Goal: Information Seeking & Learning: Learn about a topic

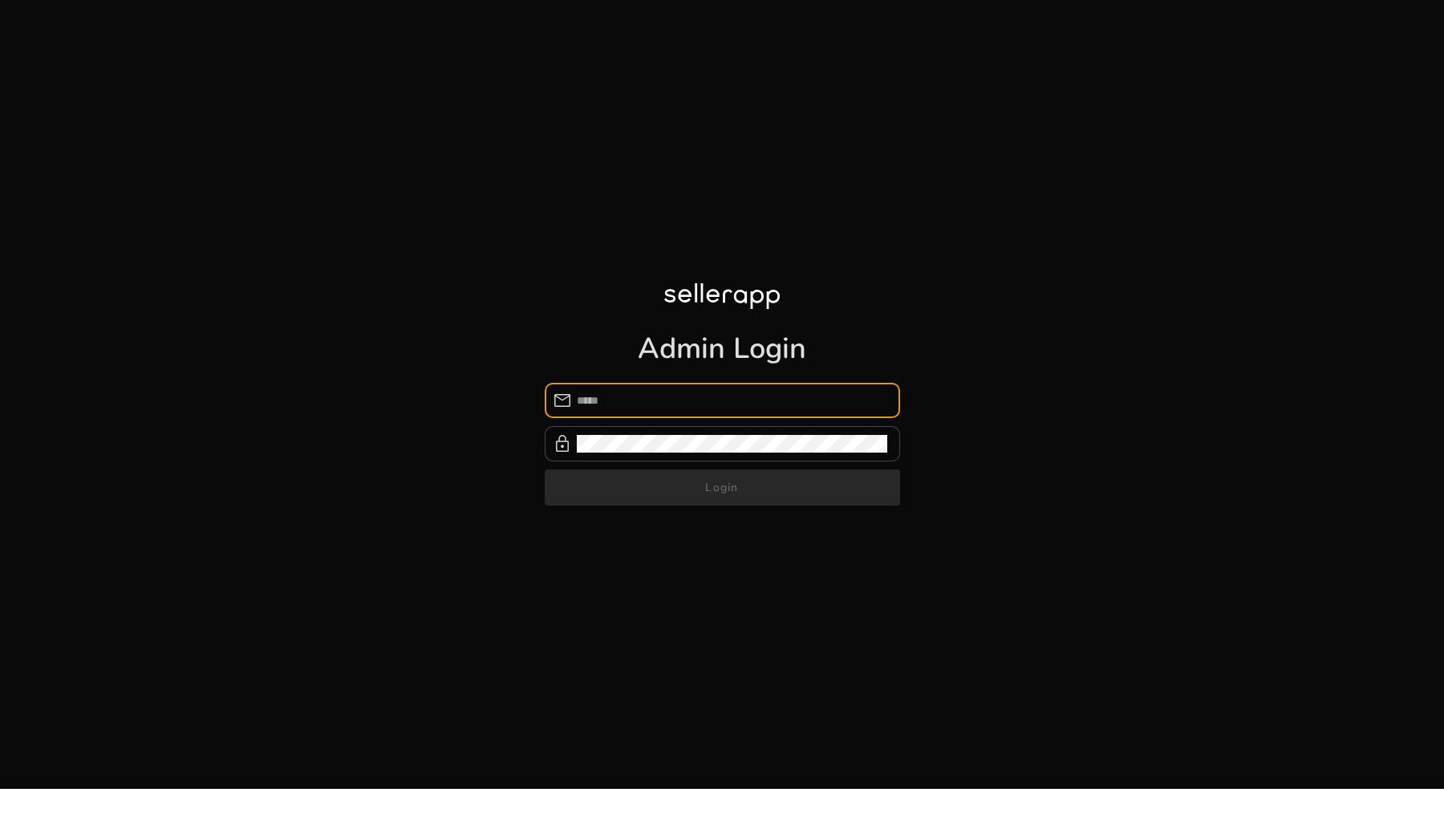
type input "**********"
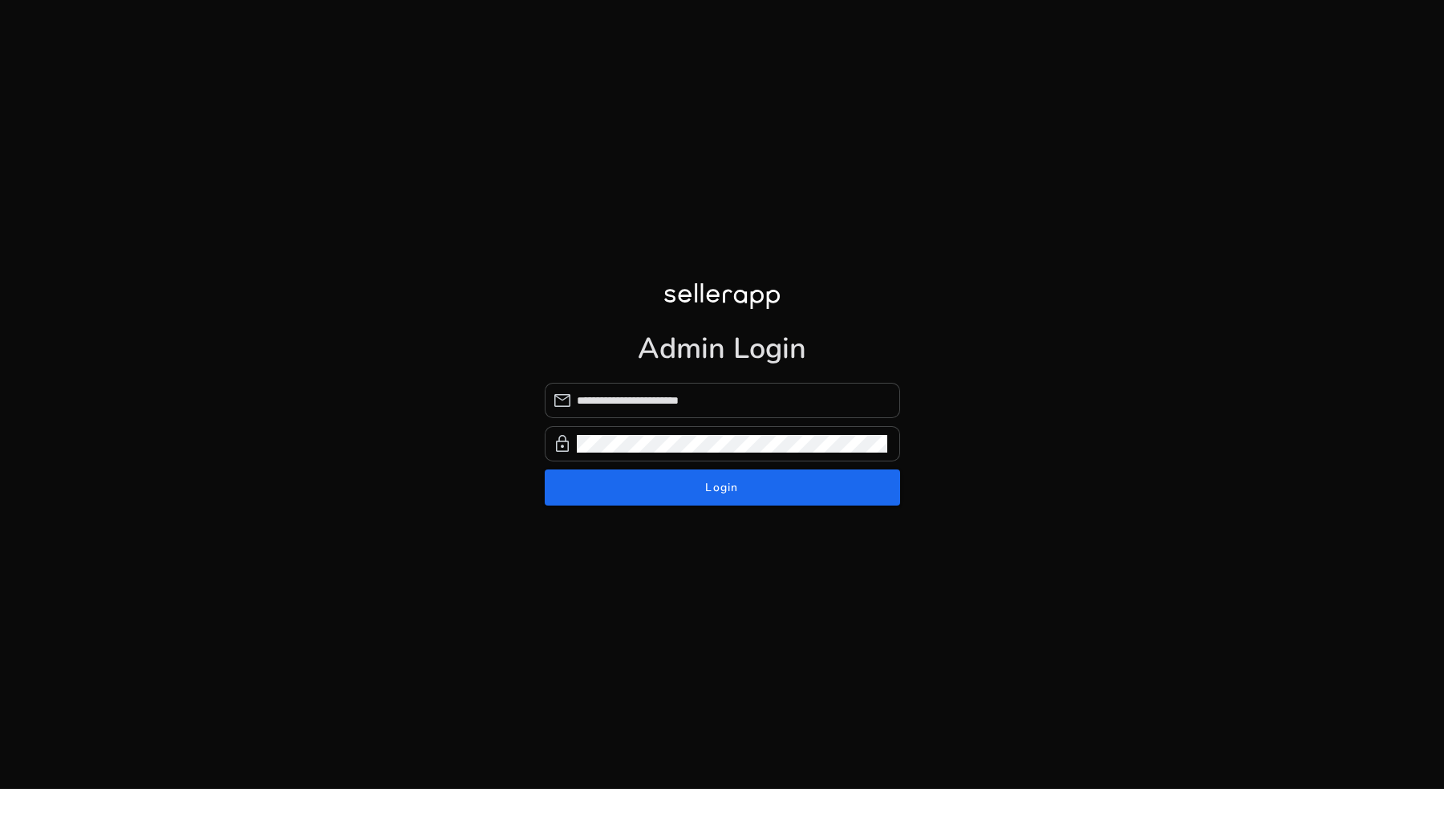
click at [723, 489] on form "**********" at bounding box center [722, 444] width 355 height 123
click at [723, 489] on span "Login" at bounding box center [721, 487] width 33 height 17
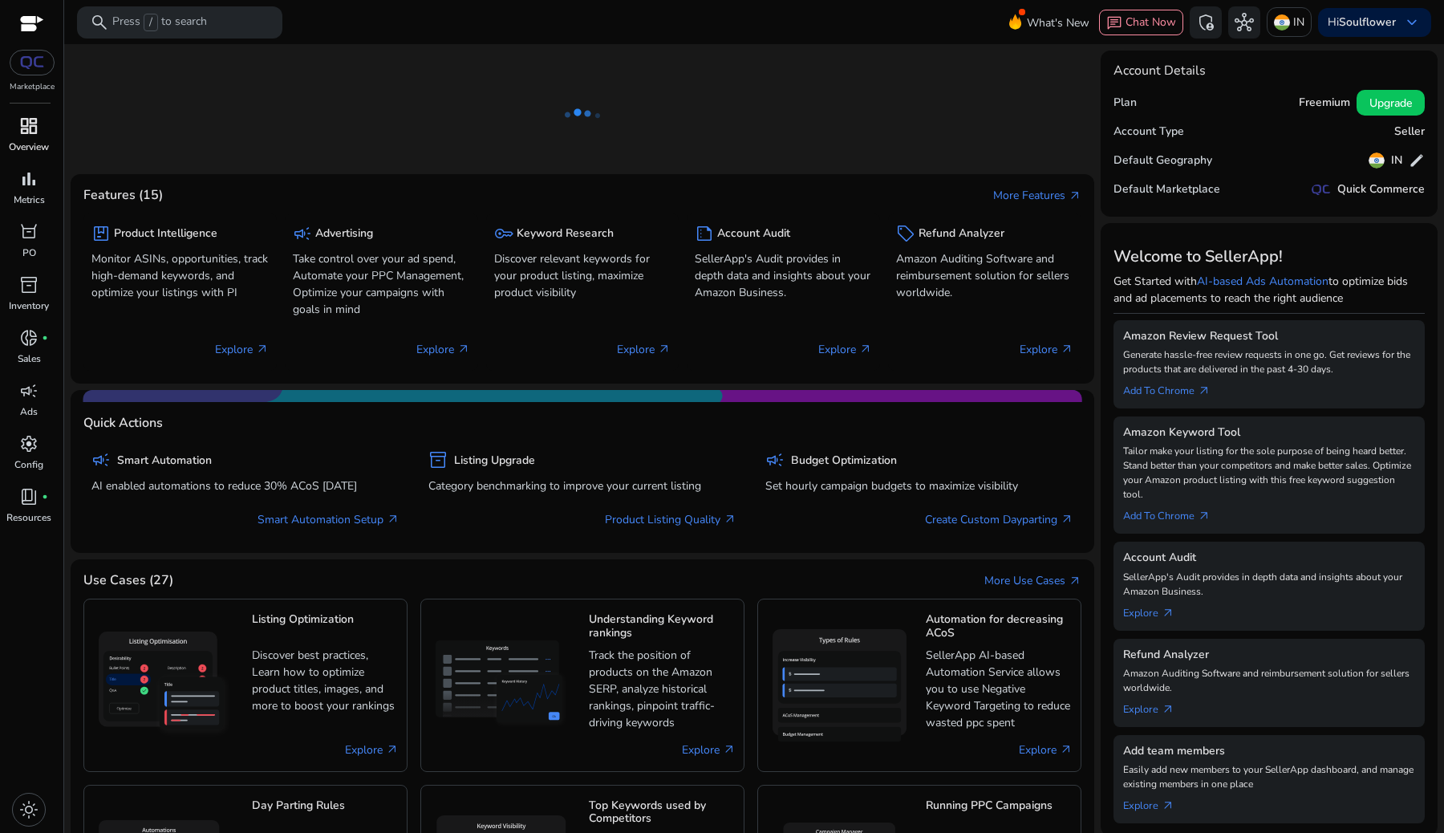
click at [29, 132] on span "dashboard" at bounding box center [28, 125] width 19 height 19
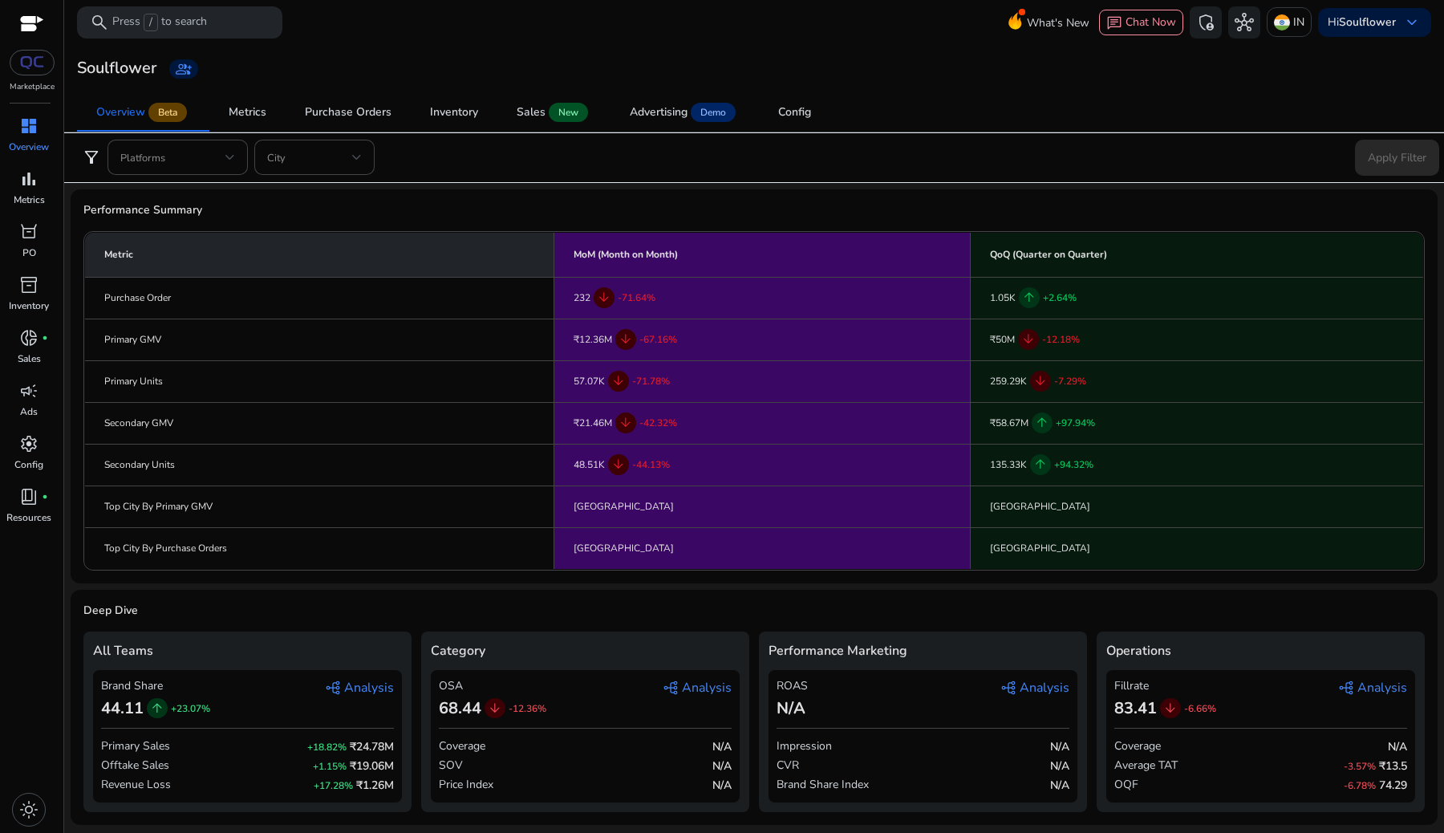
click at [354, 684] on span "graph_2 Analysis" at bounding box center [359, 687] width 69 height 19
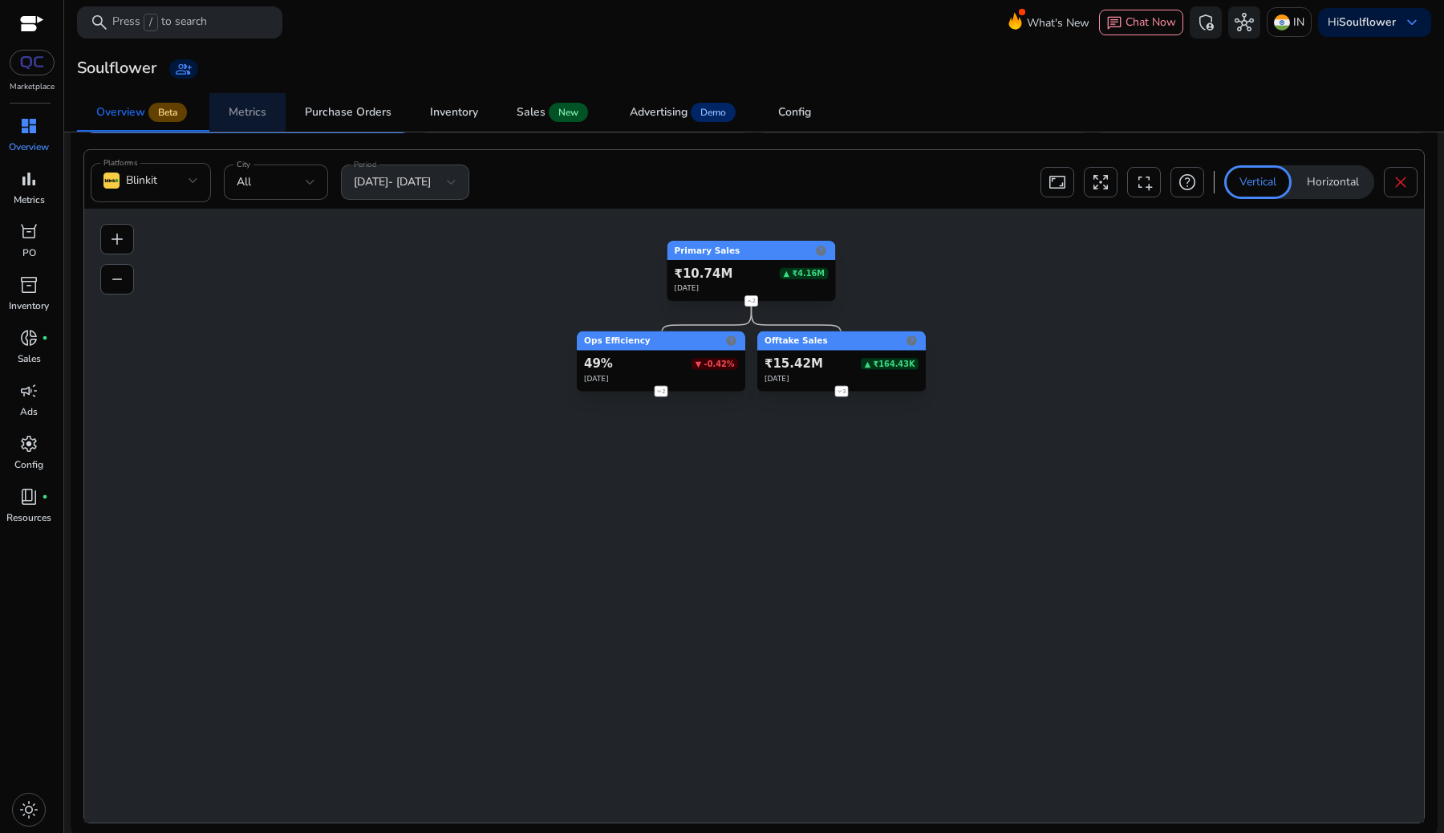
click at [247, 115] on div "Metrics" at bounding box center [248, 112] width 38 height 11
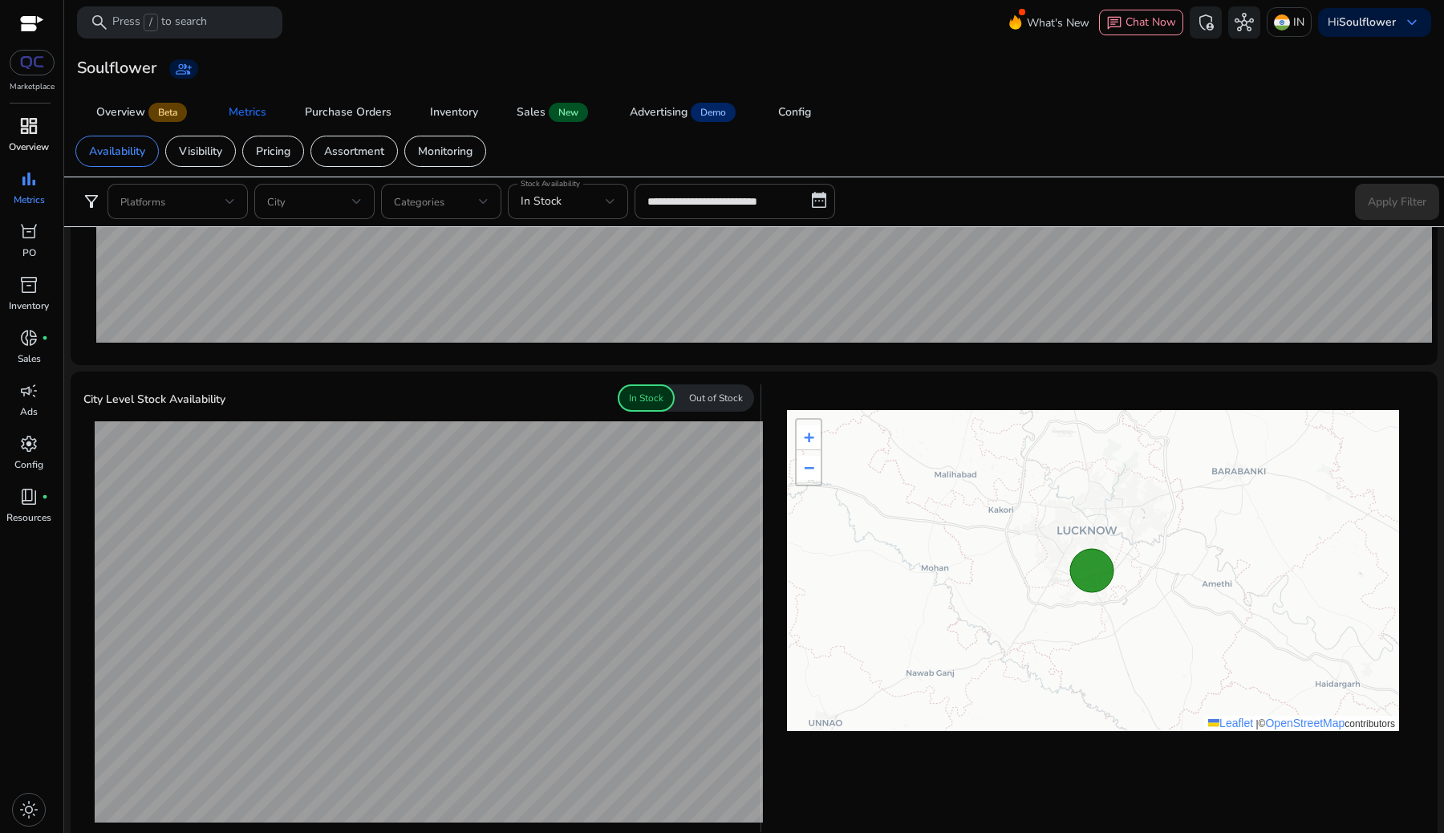
scroll to position [524, 0]
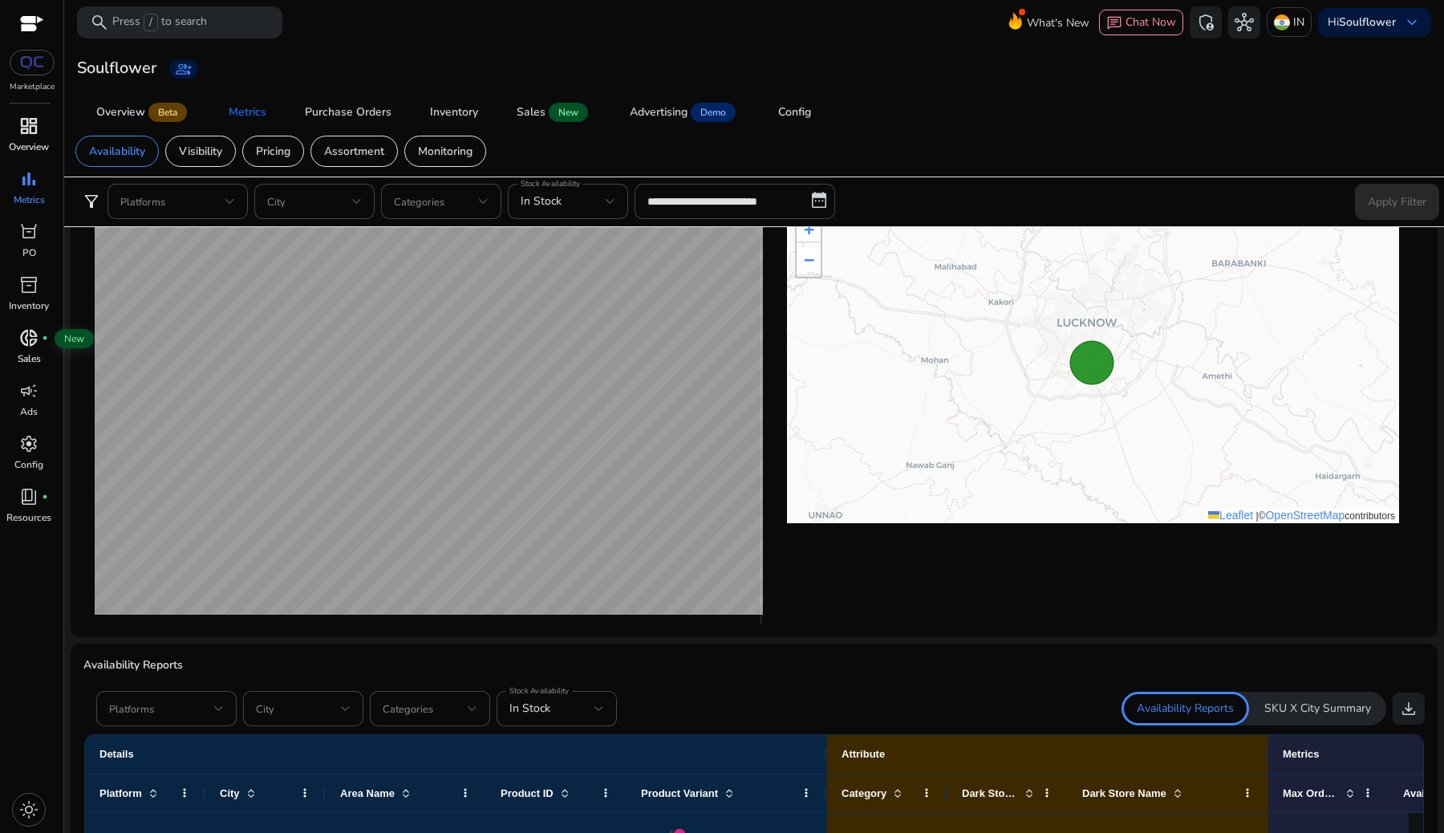
click at [24, 337] on span "donut_small" at bounding box center [28, 337] width 19 height 19
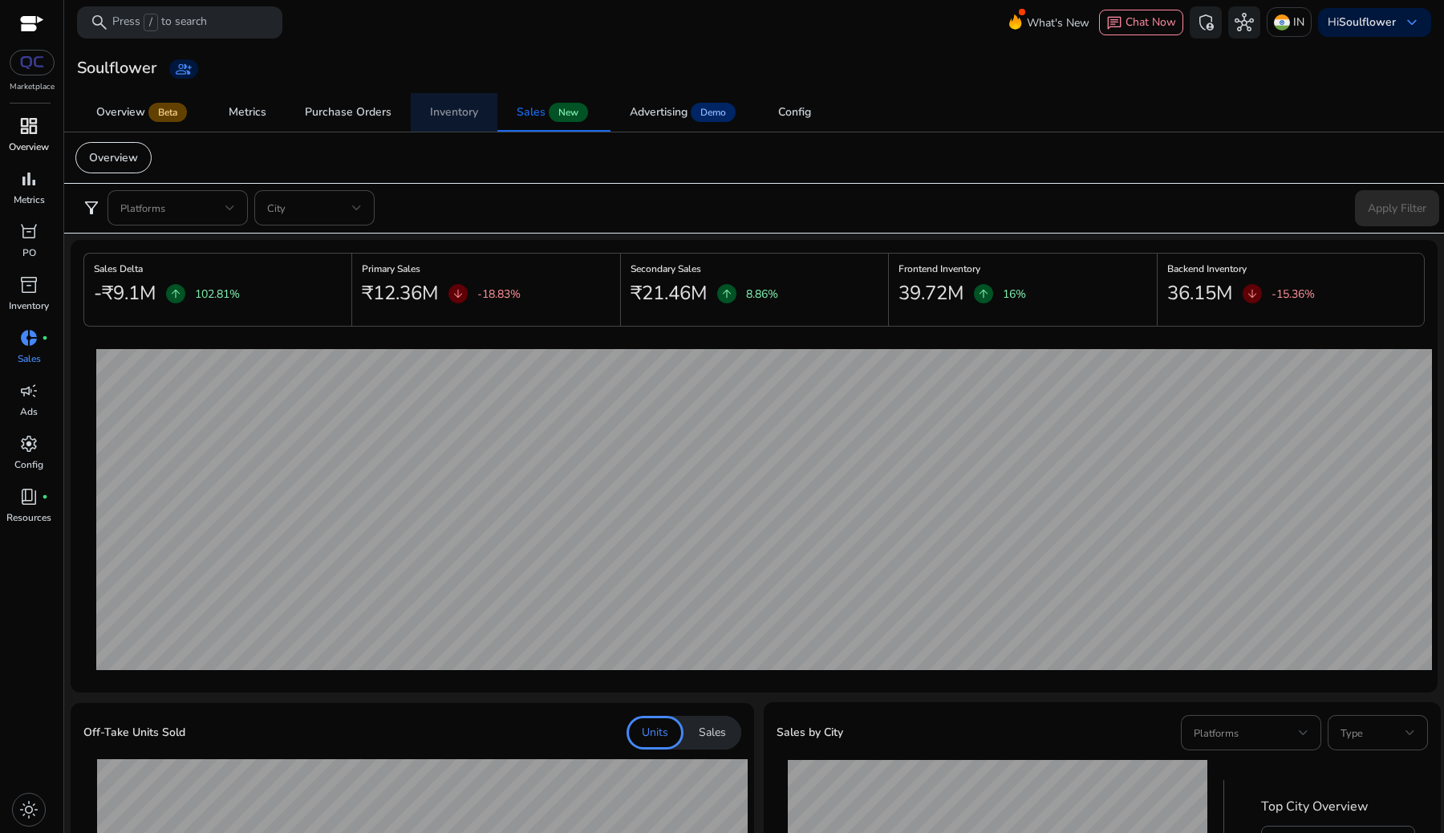
click at [444, 118] on div "Inventory" at bounding box center [454, 112] width 48 height 11
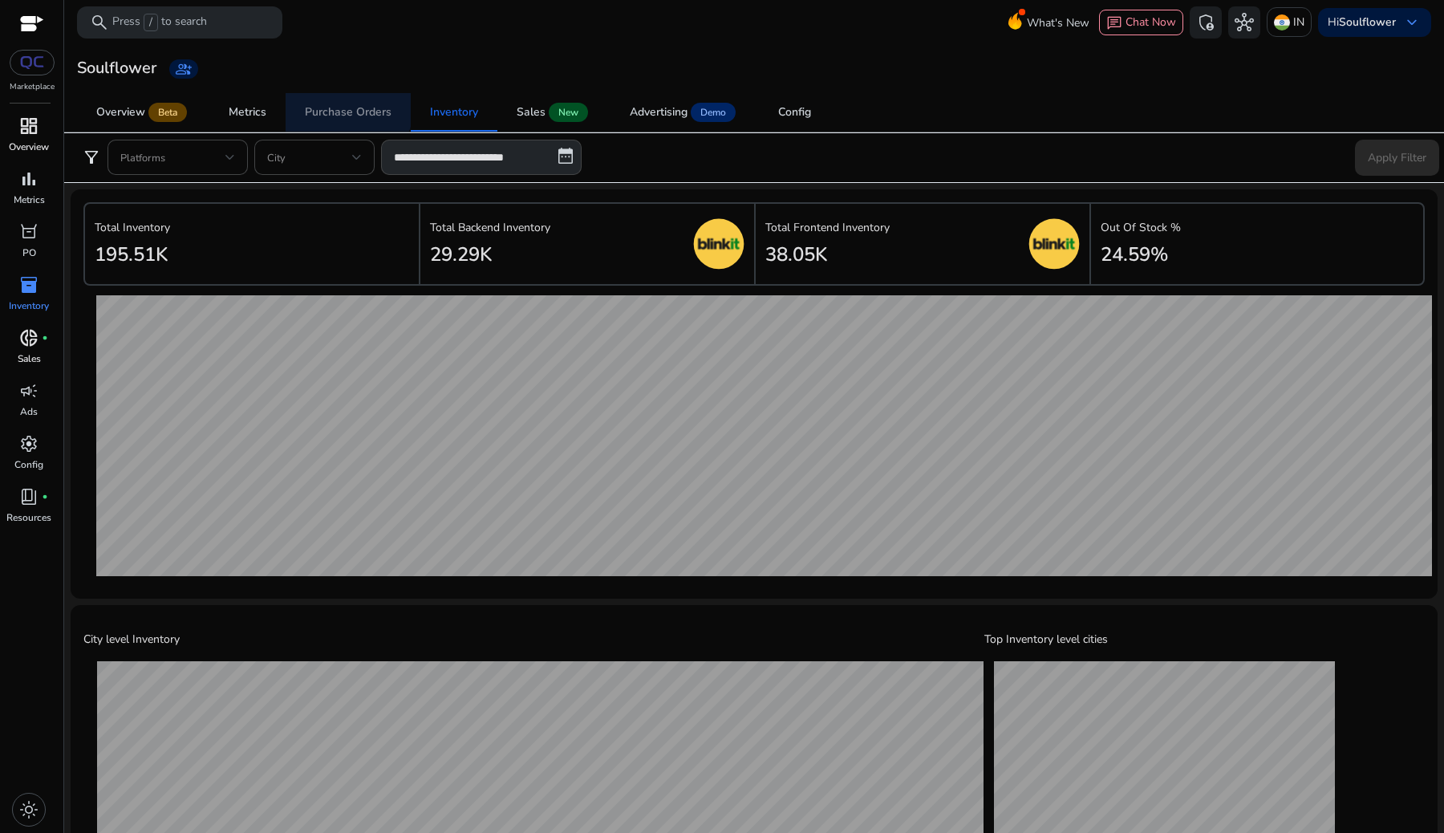
click at [347, 107] on div "Purchase Orders" at bounding box center [348, 112] width 87 height 11
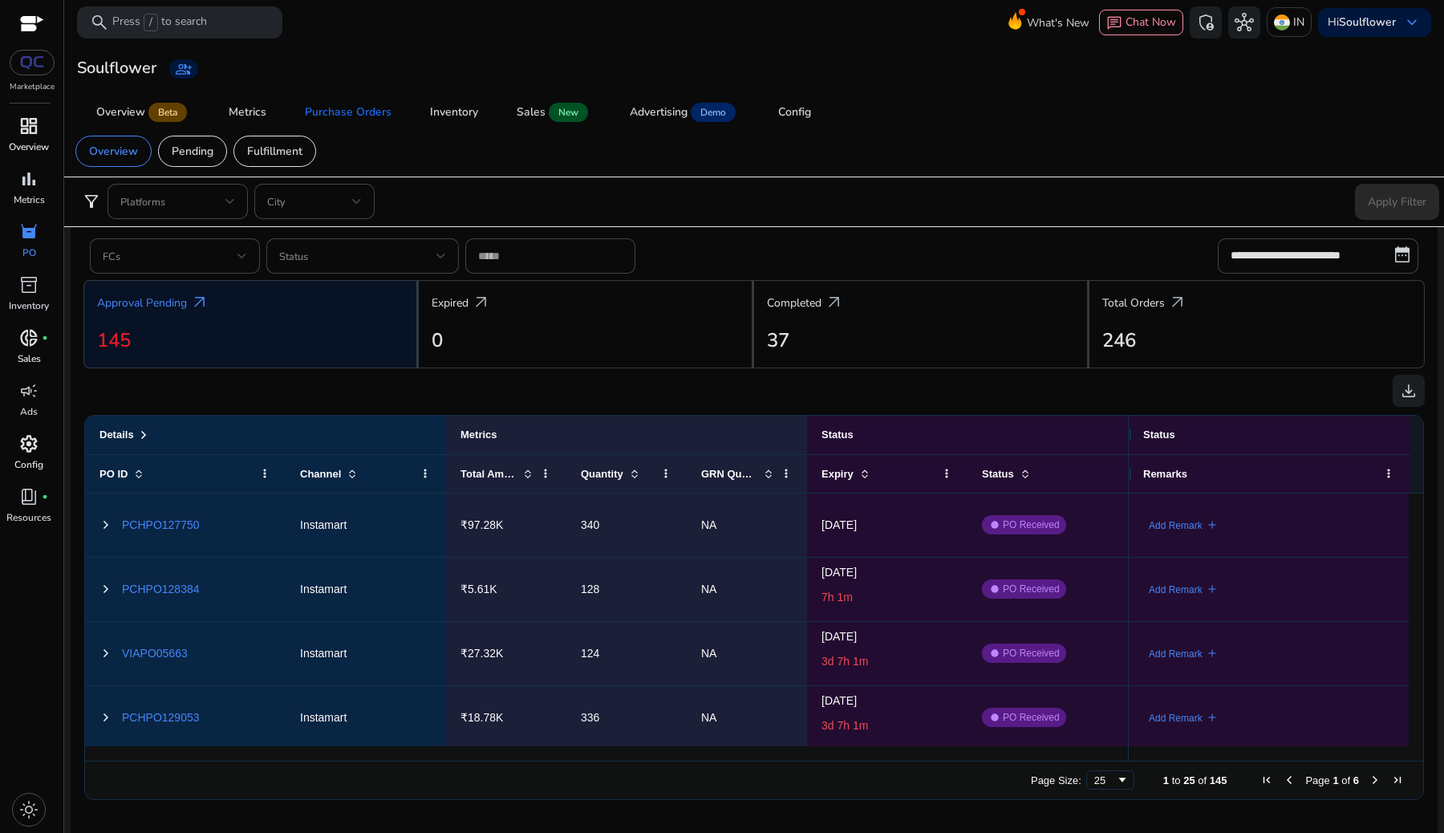
click at [34, 440] on span "settings" at bounding box center [28, 443] width 19 height 19
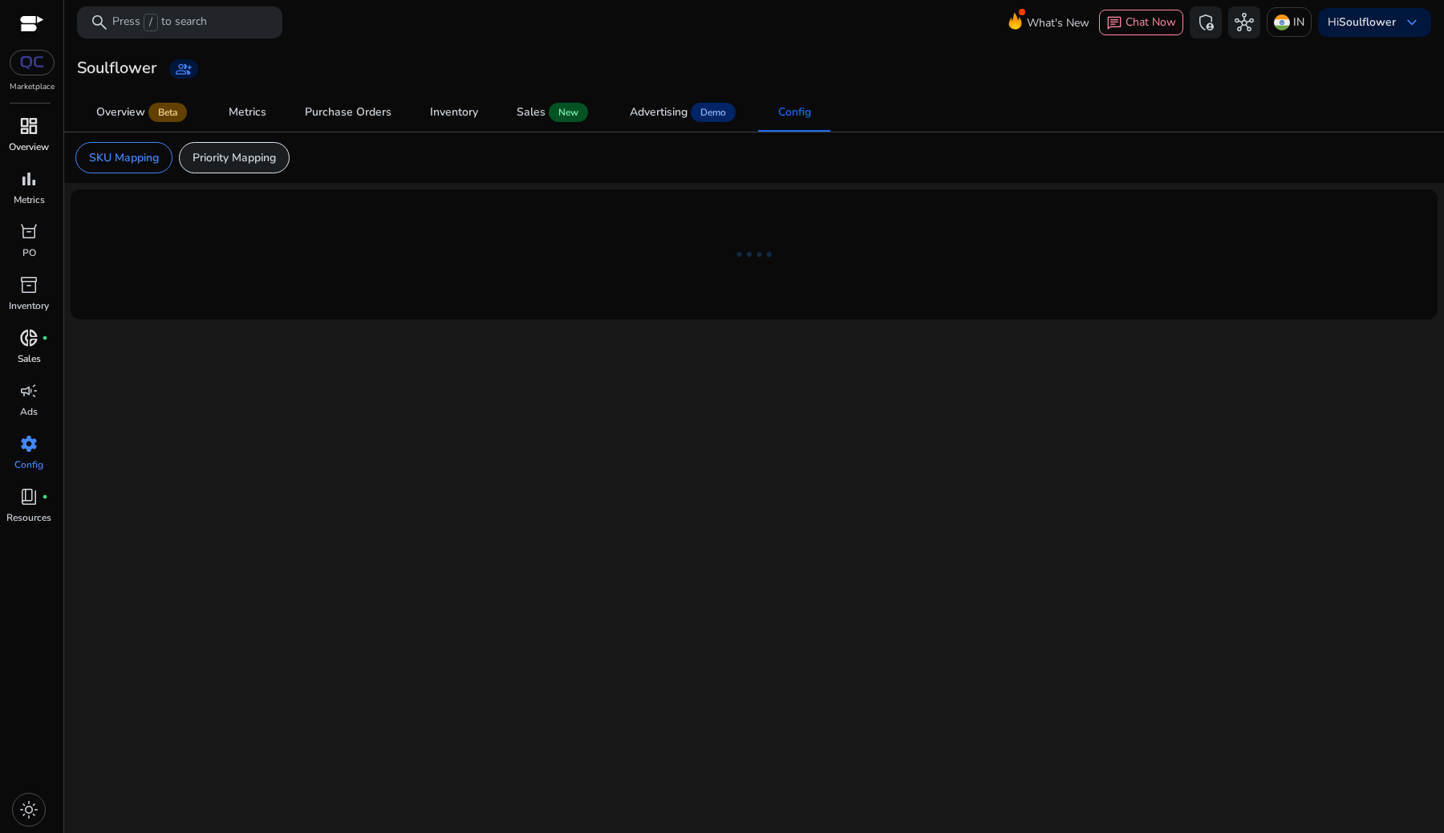
click at [241, 165] on p "Priority Mapping" at bounding box center [234, 157] width 83 height 17
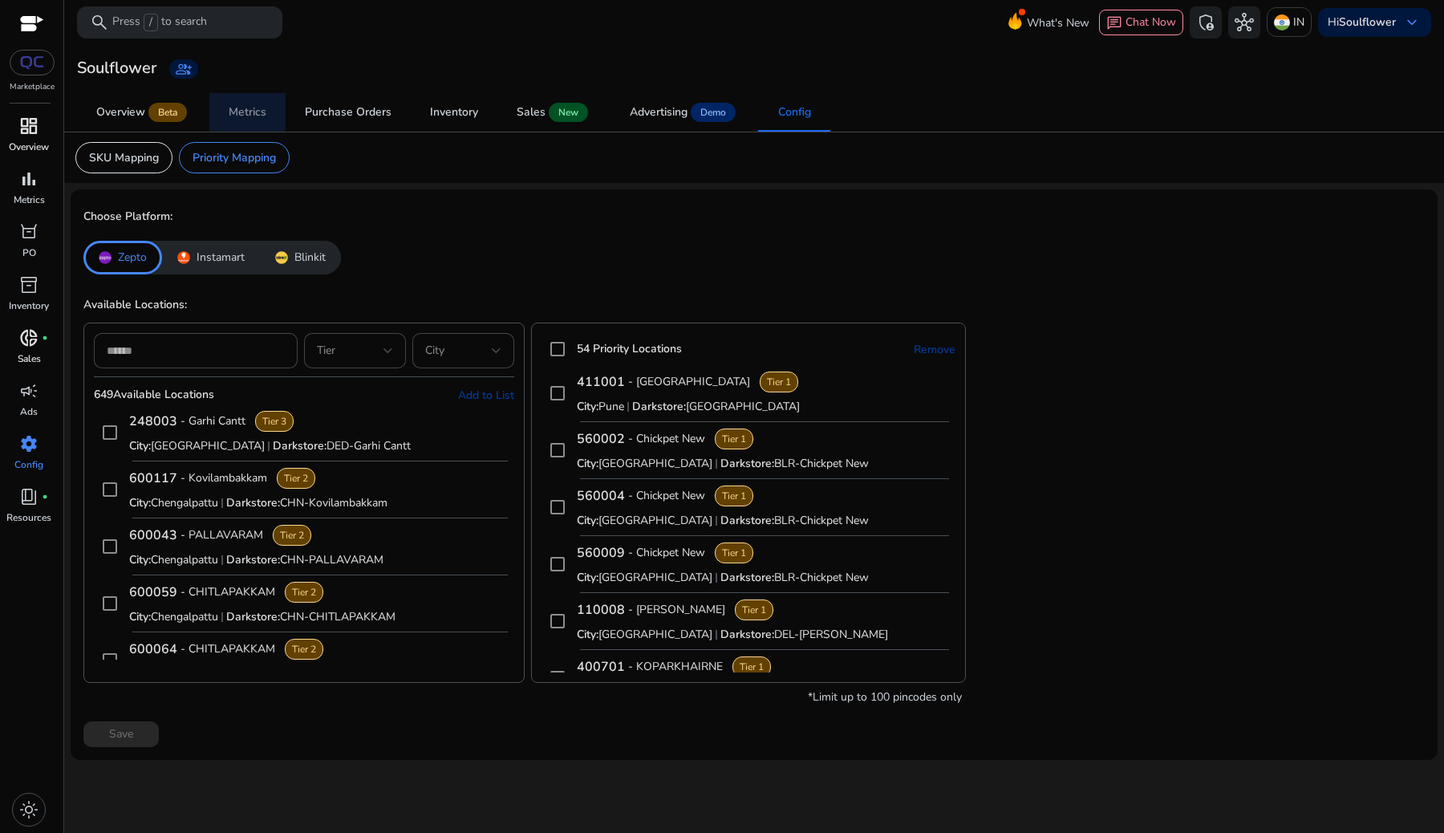
click at [255, 120] on span "Metrics" at bounding box center [248, 112] width 38 height 39
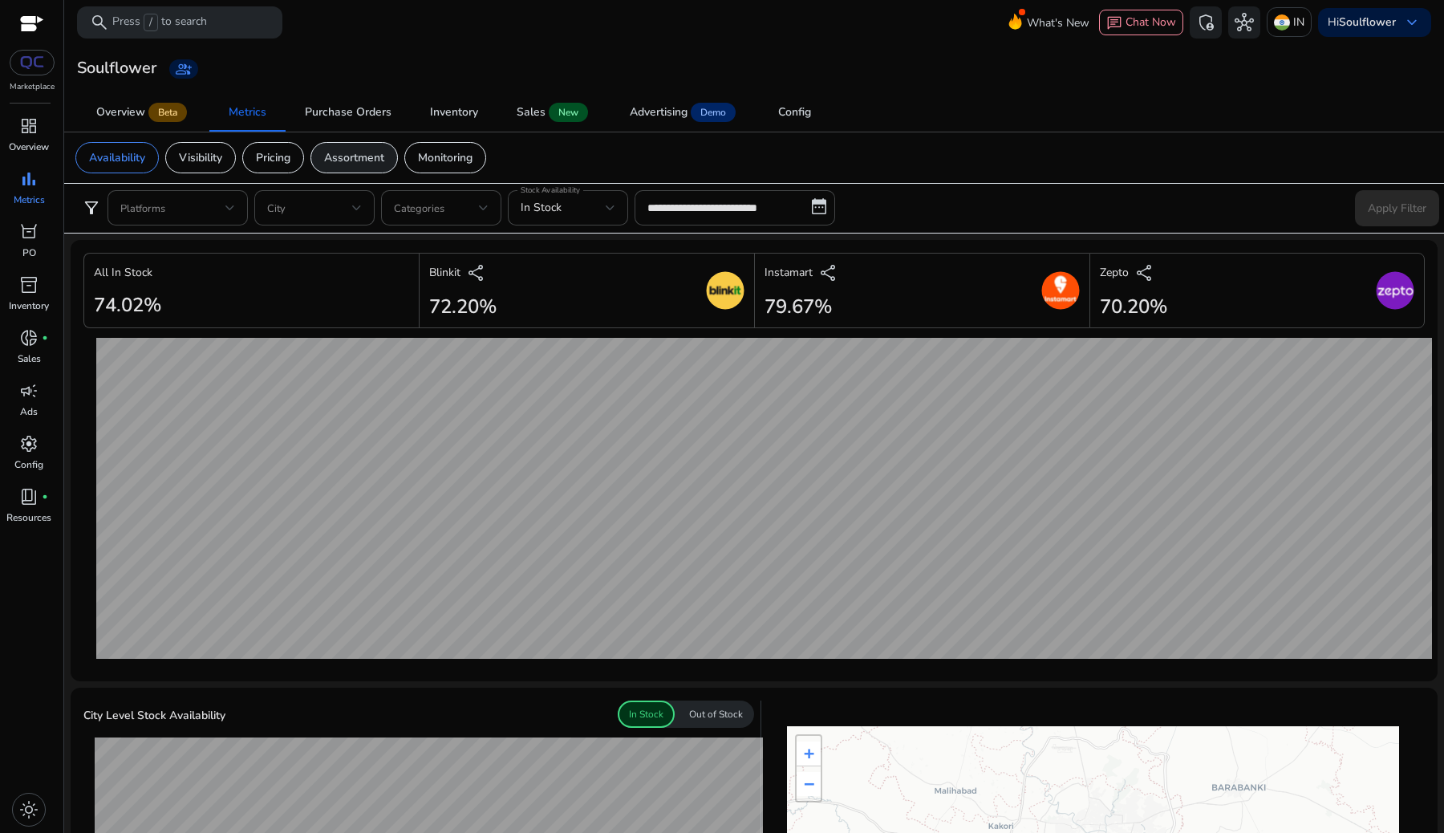
click at [360, 156] on p "Assortment" at bounding box center [354, 157] width 60 height 17
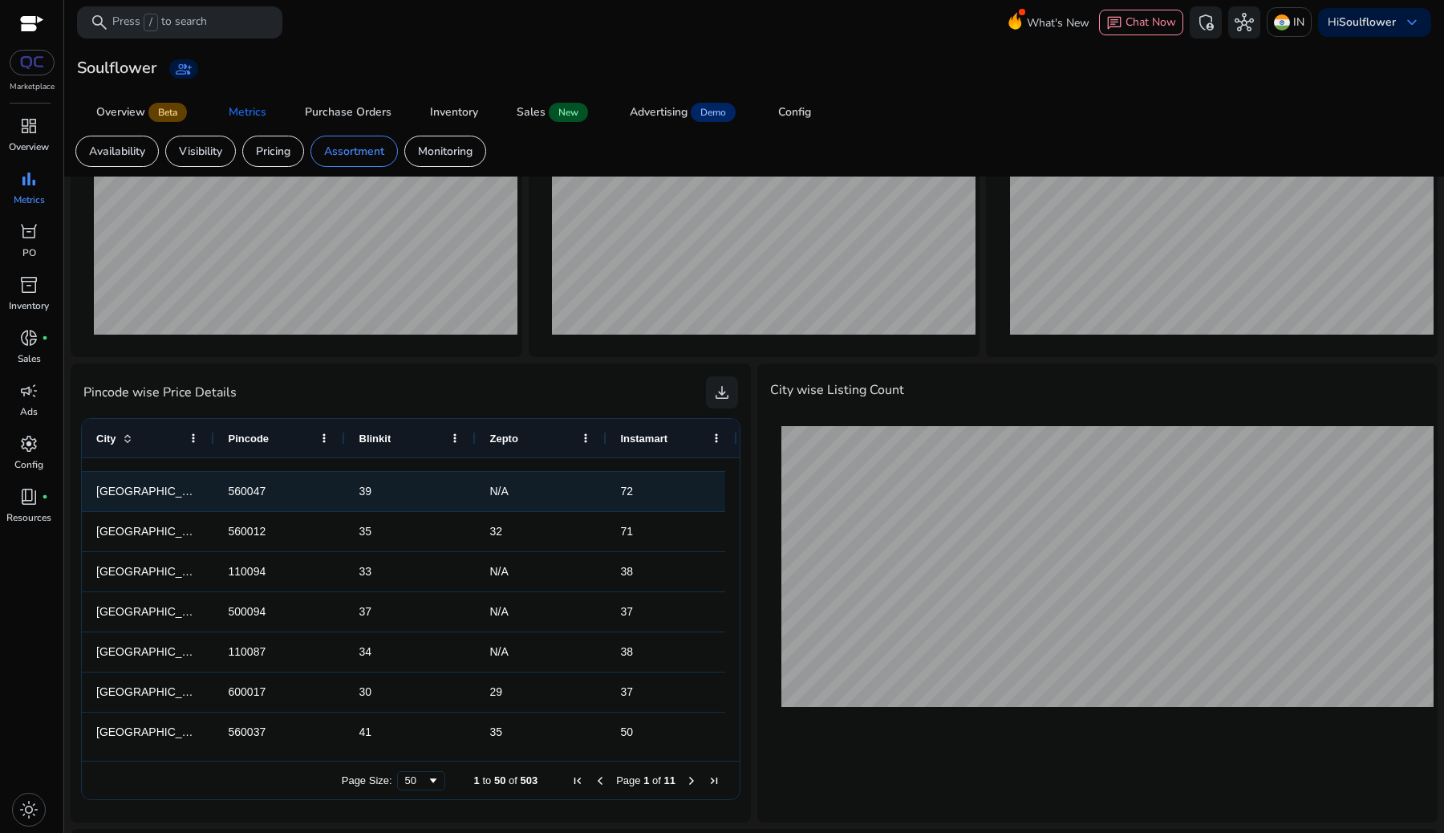
scroll to position [129, 0]
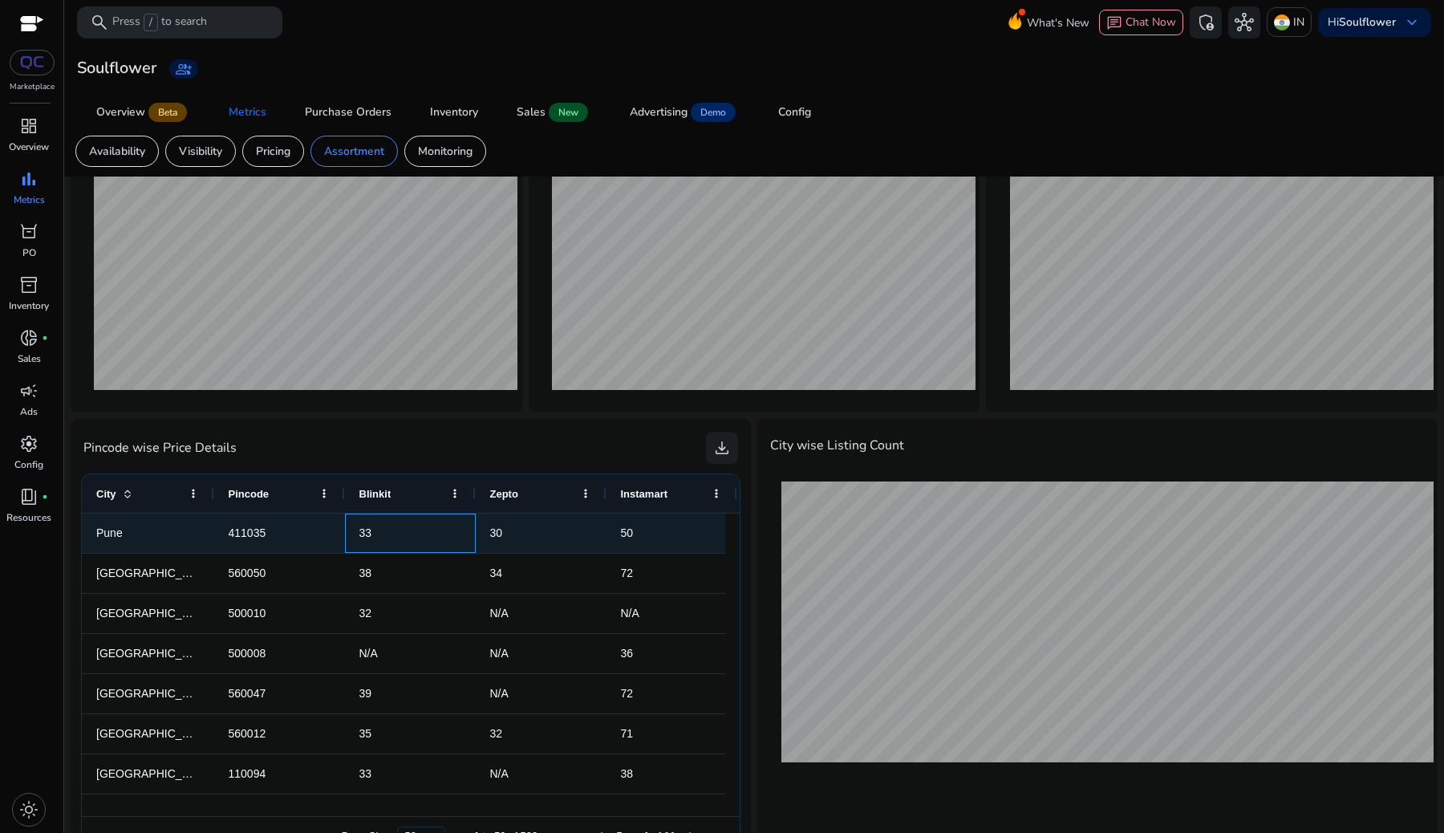
click at [364, 542] on span "33" at bounding box center [410, 533] width 102 height 33
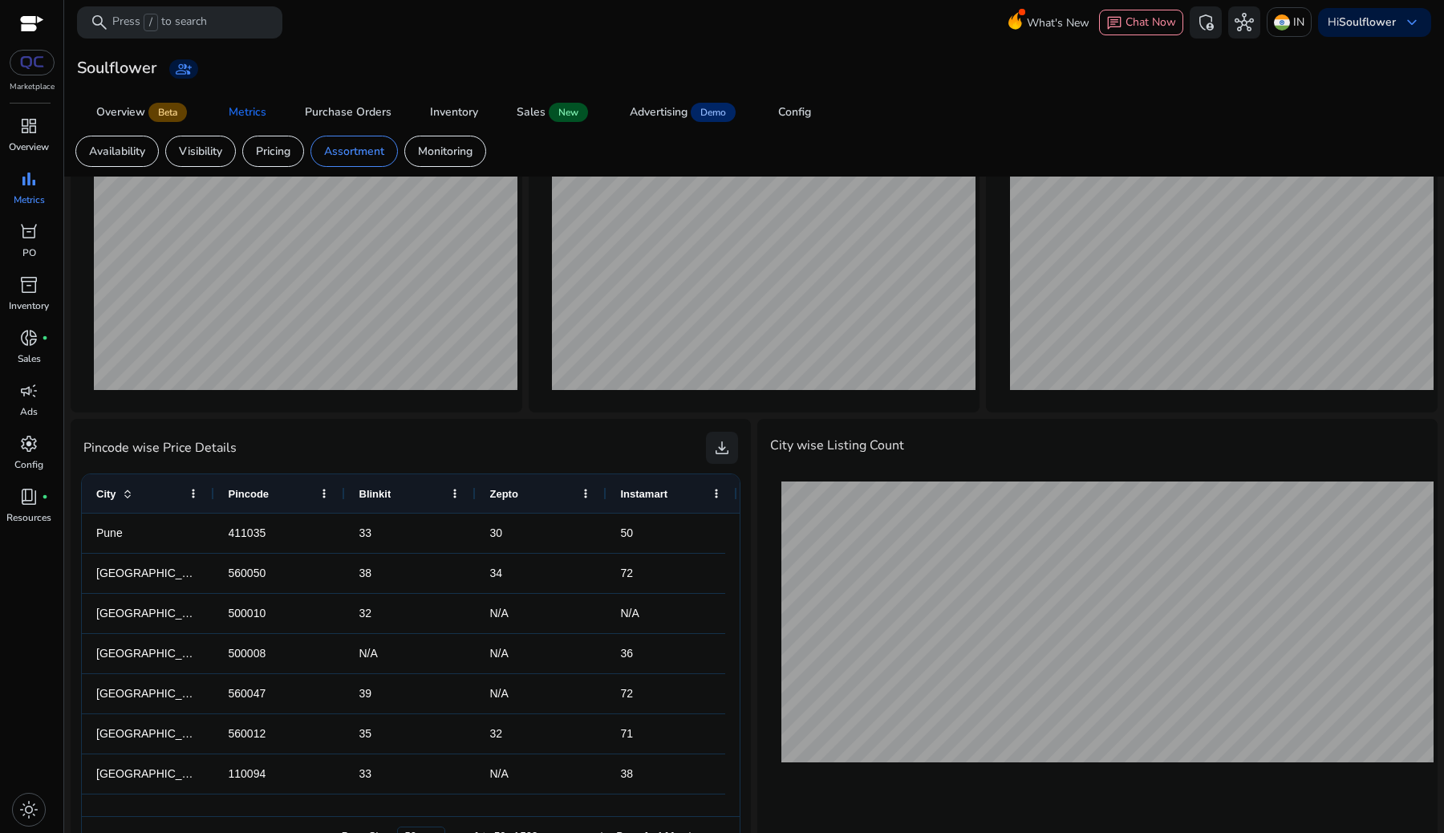
click at [858, 433] on div "City wise Listing Count" at bounding box center [1097, 602] width 655 height 340
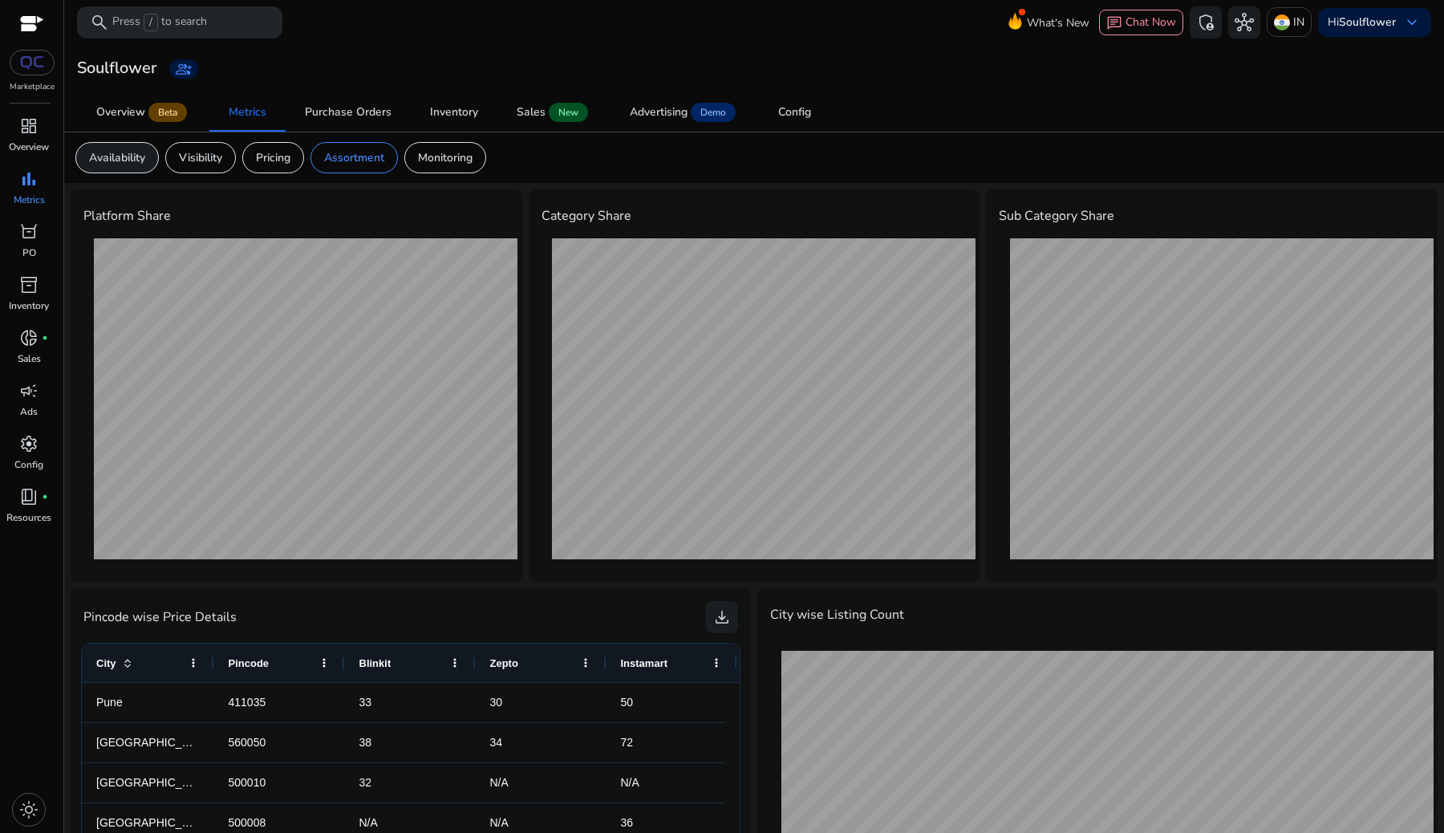
click at [128, 155] on p "Availability" at bounding box center [117, 157] width 56 height 17
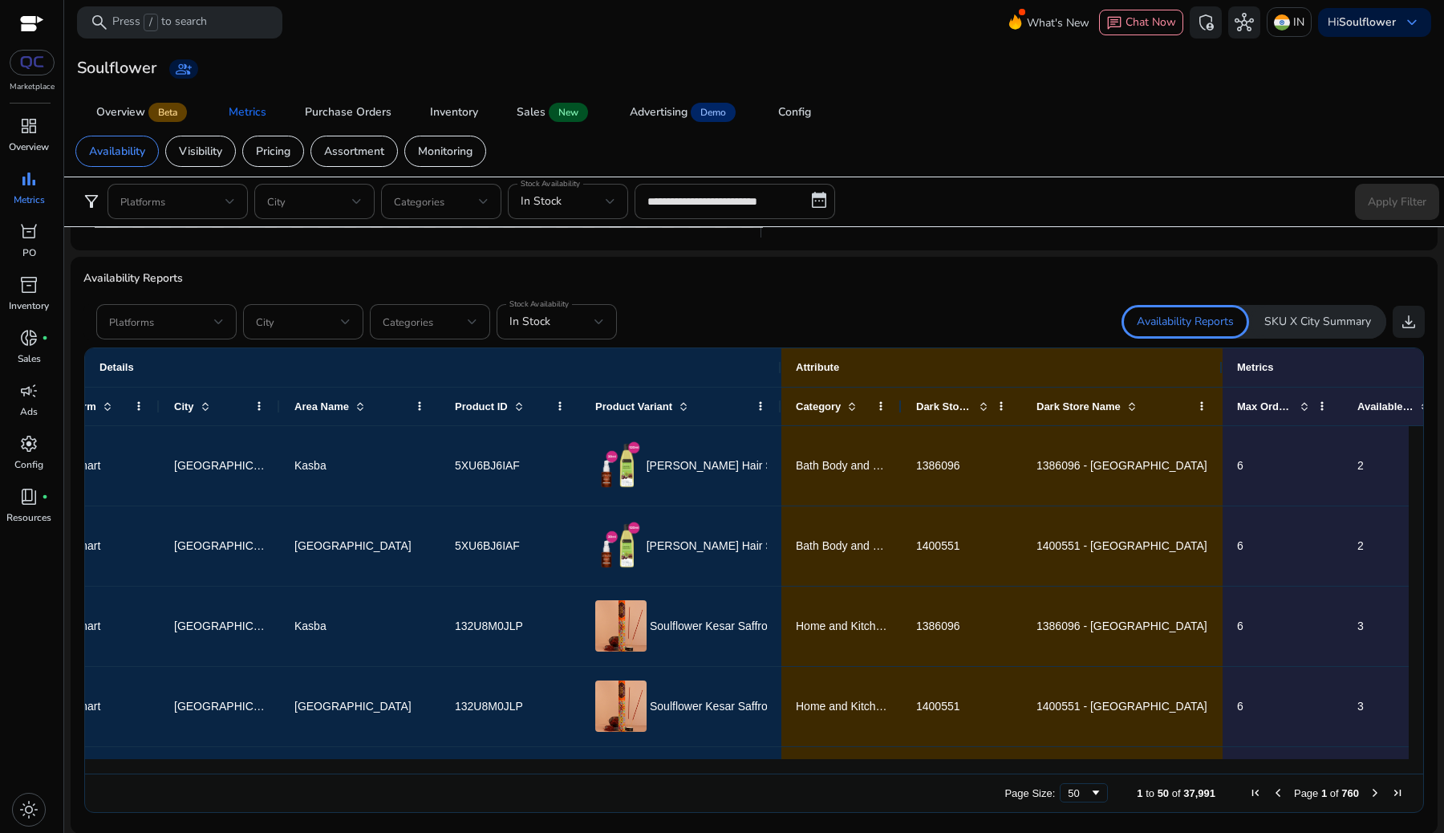
scroll to position [0, 61]
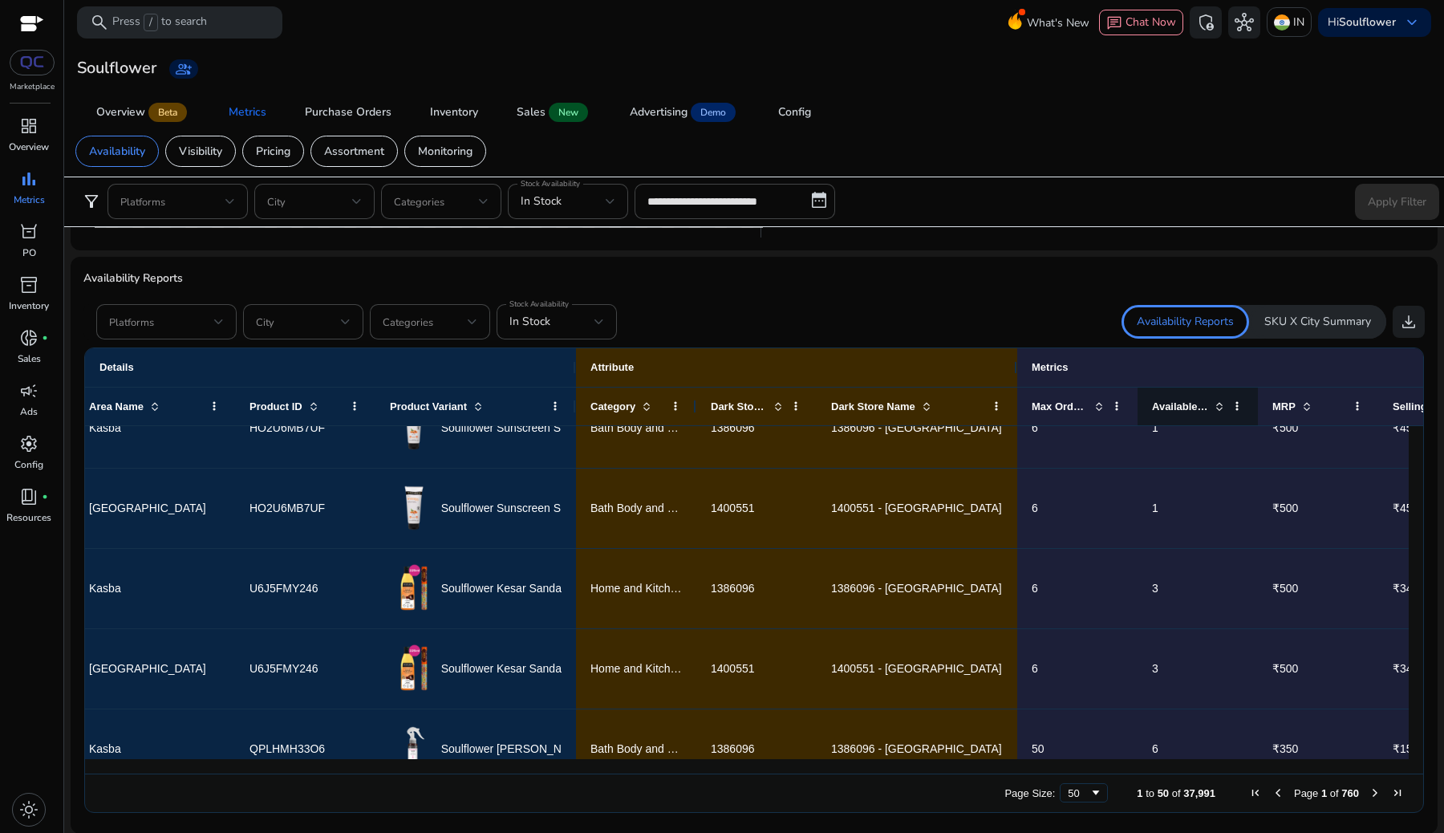
click at [1211, 403] on span at bounding box center [1217, 406] width 18 height 13
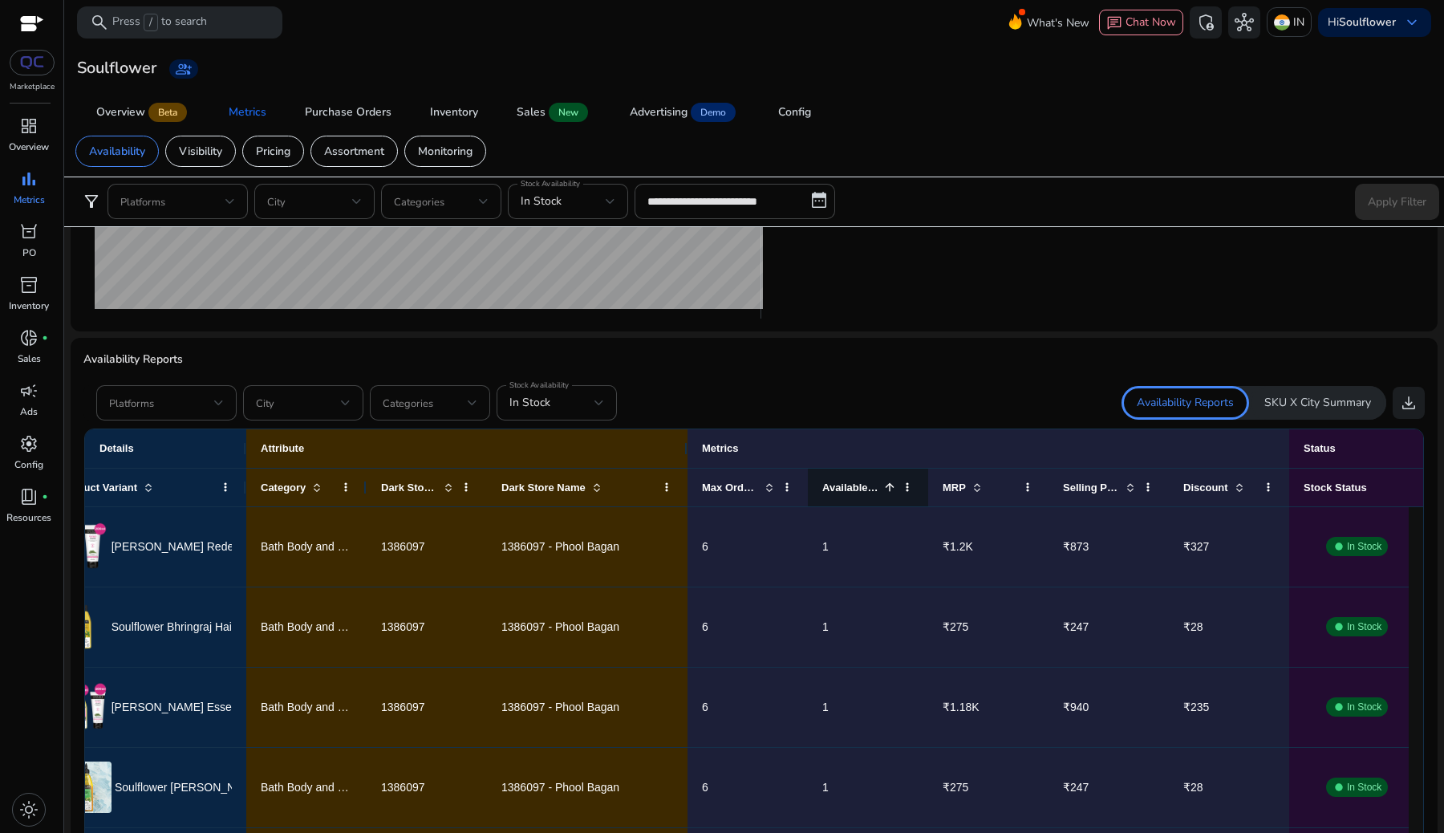
click at [890, 488] on span at bounding box center [889, 487] width 13 height 13
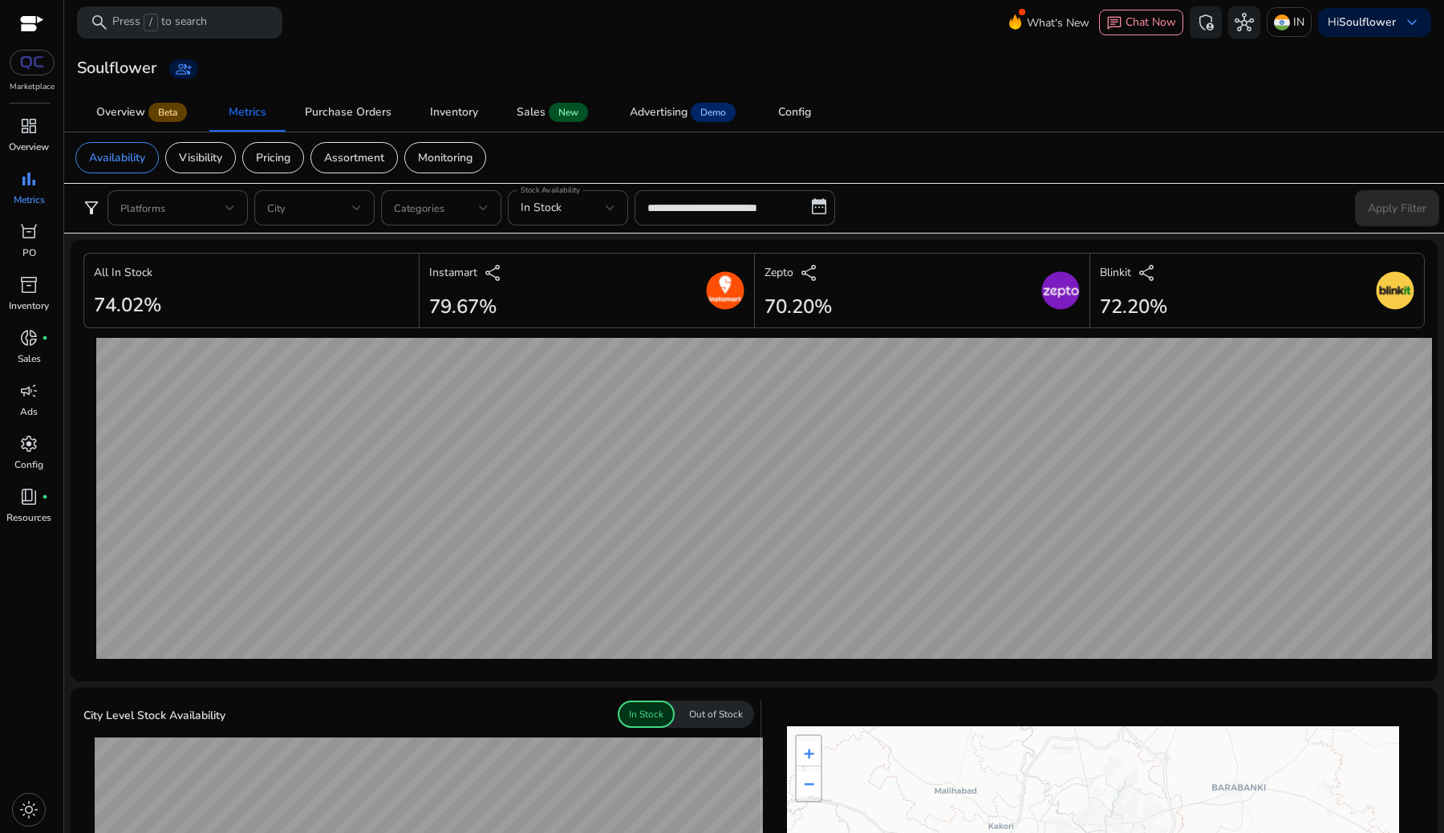
scroll to position [0, 380]
click at [107, 99] on span "Overview Beta" at bounding box center [143, 112] width 94 height 39
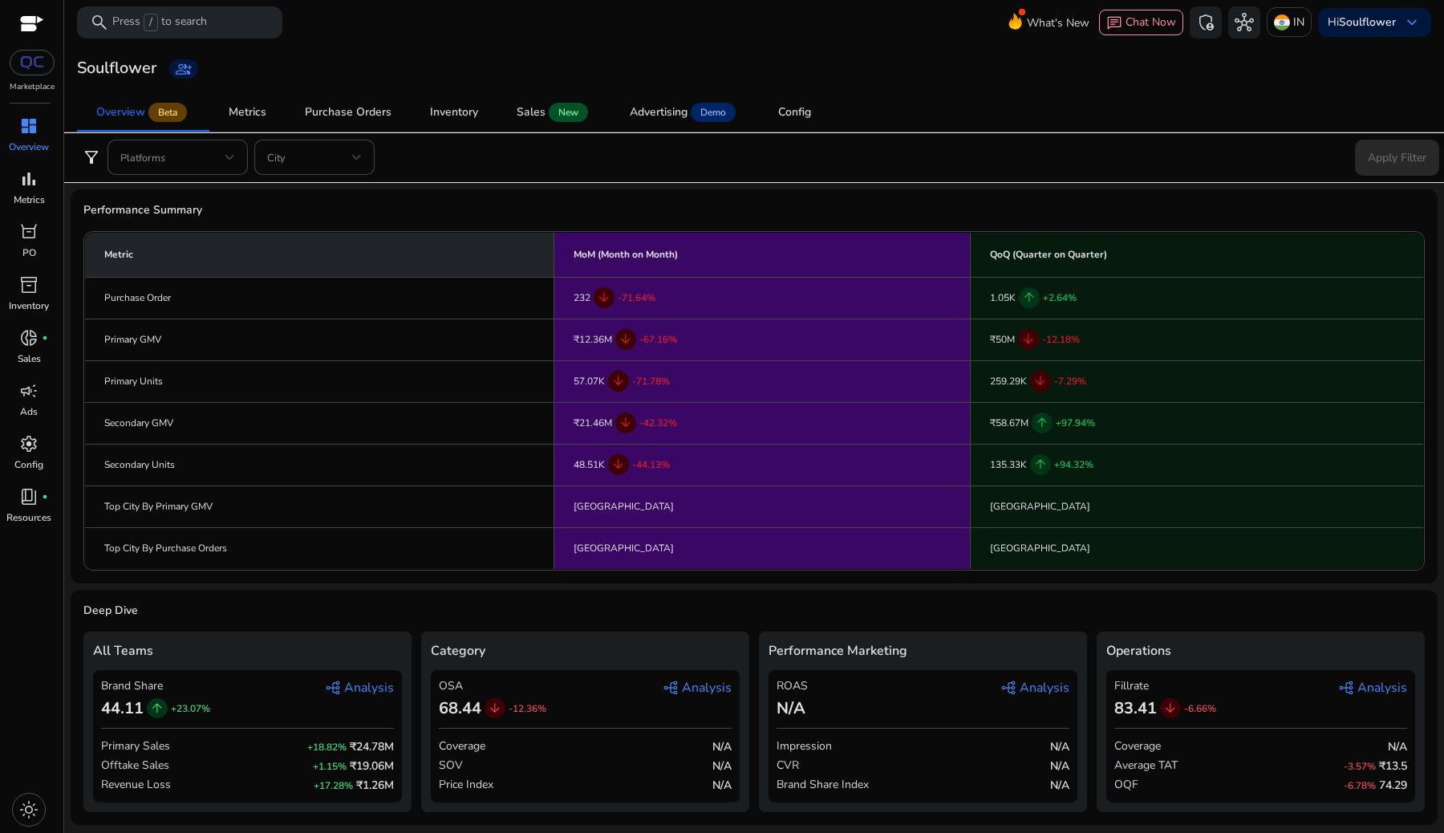
click at [374, 685] on span "graph_2 Analysis" at bounding box center [359, 687] width 69 height 19
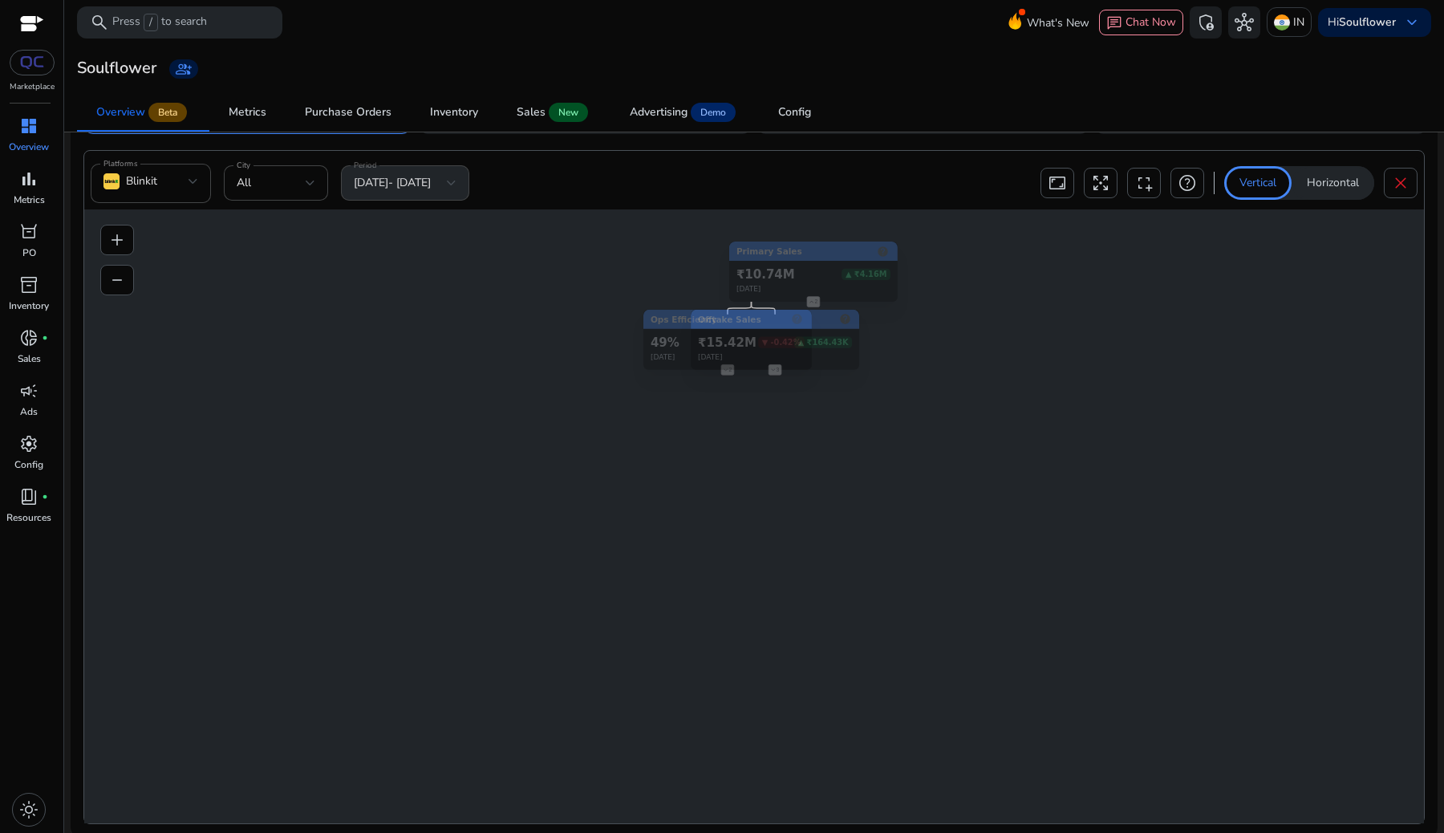
scroll to position [680, 0]
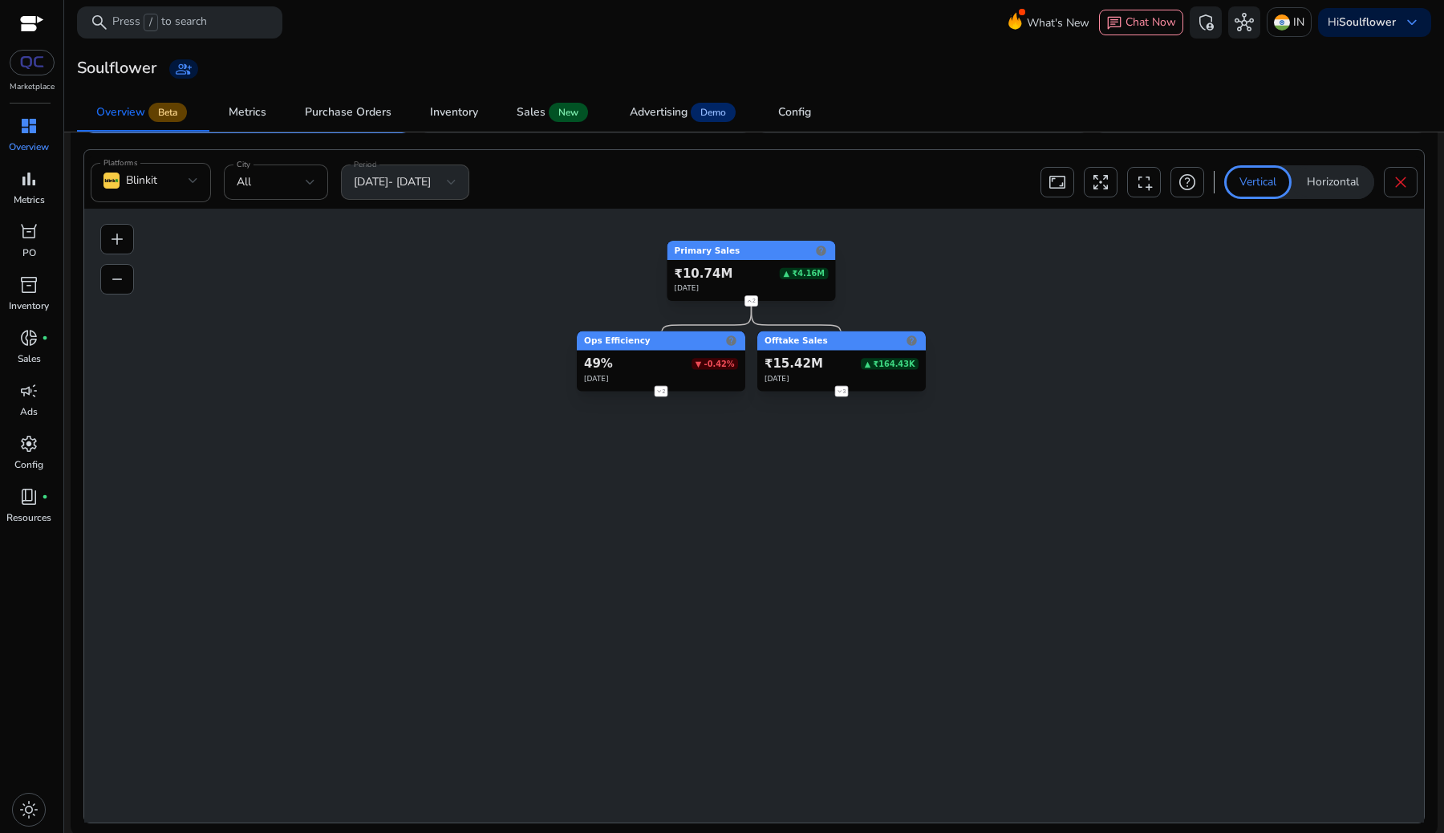
click at [1329, 181] on p "Horizontal" at bounding box center [1333, 182] width 52 height 16
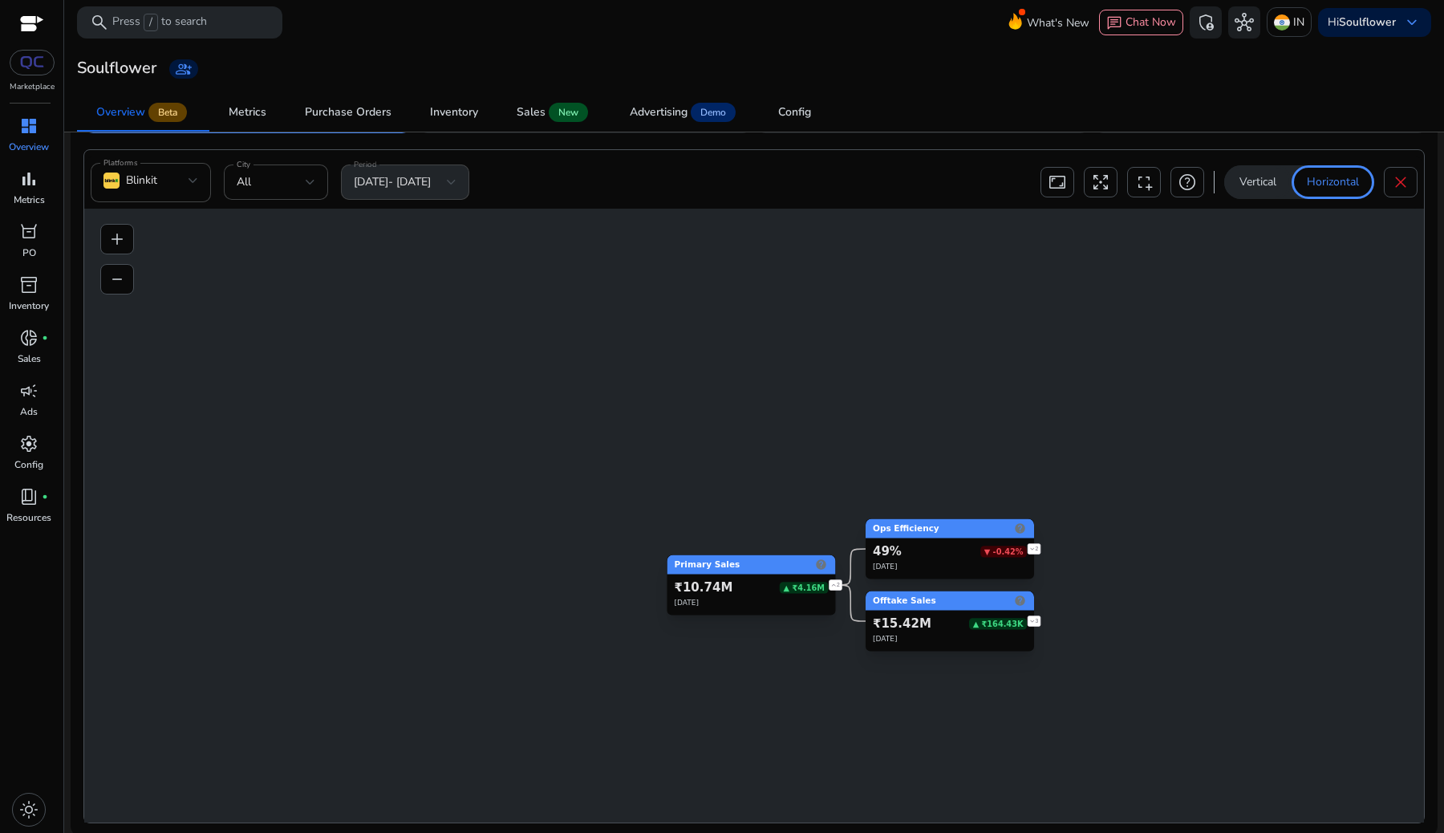
click at [1036, 558] on foreignobject "2" at bounding box center [1034, 549] width 24 height 24
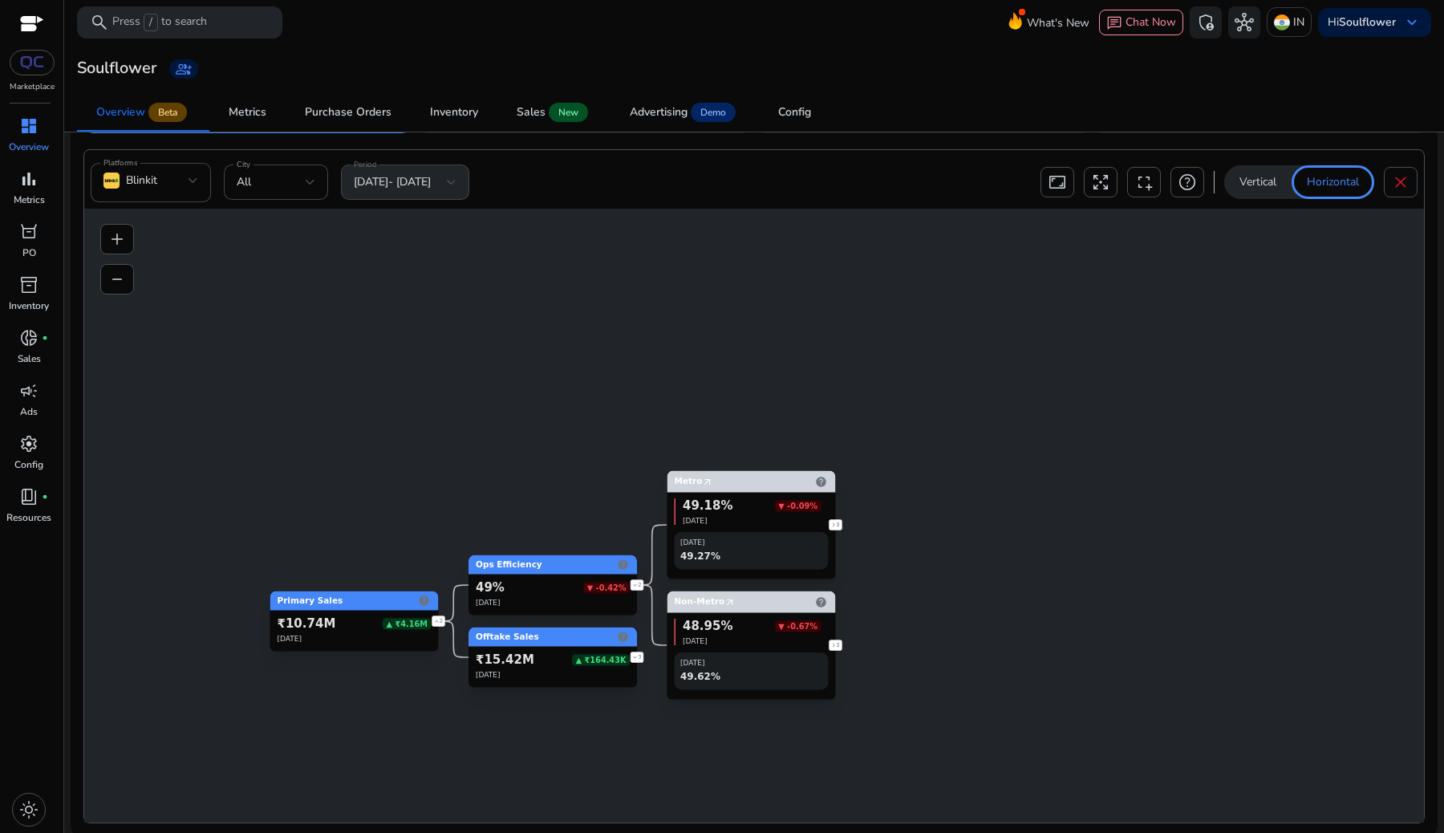
click at [838, 645] on foreignobject "3" at bounding box center [836, 645] width 24 height 24
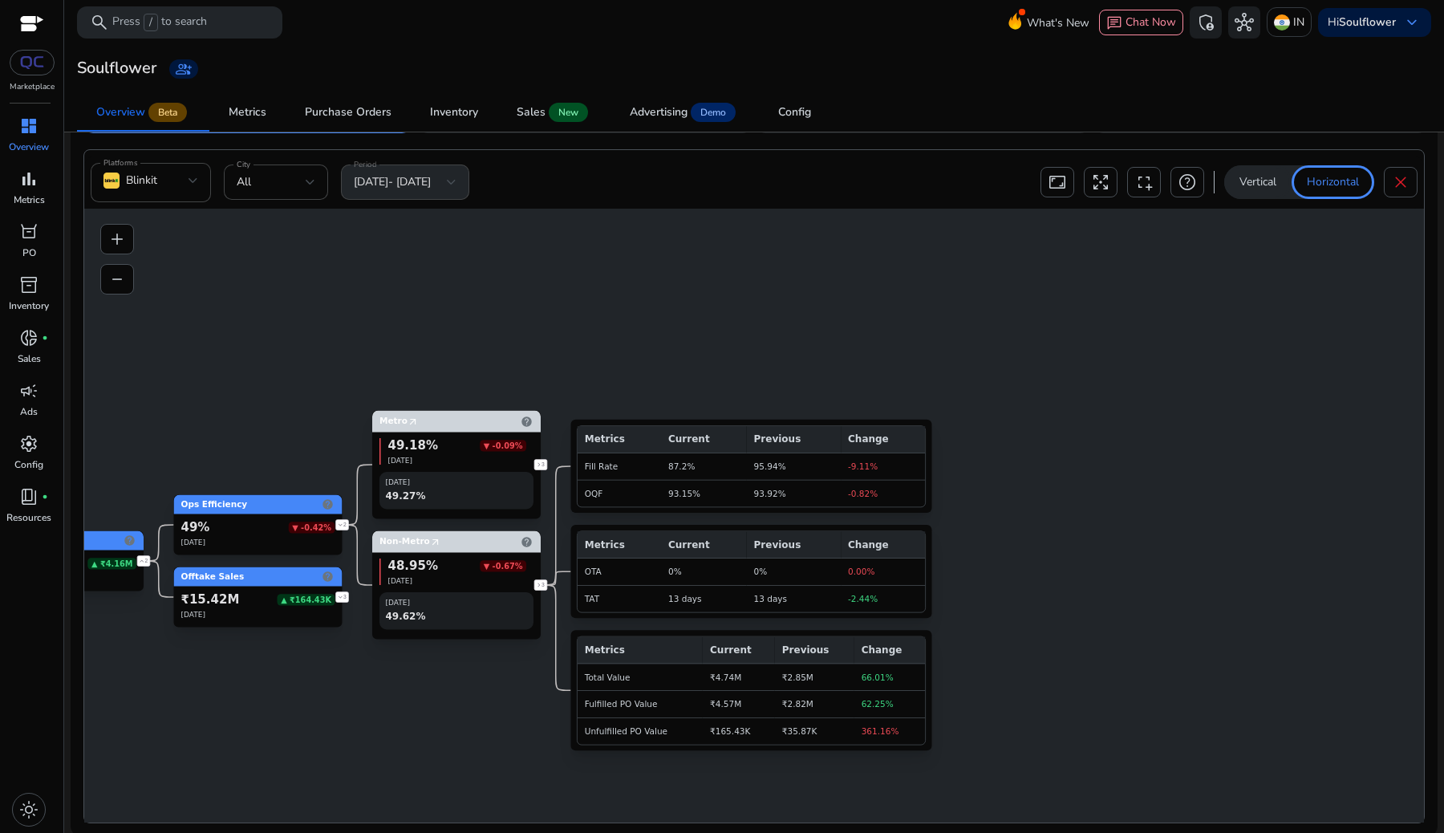
click at [538, 457] on foreignobject "3" at bounding box center [541, 464] width 24 height 24
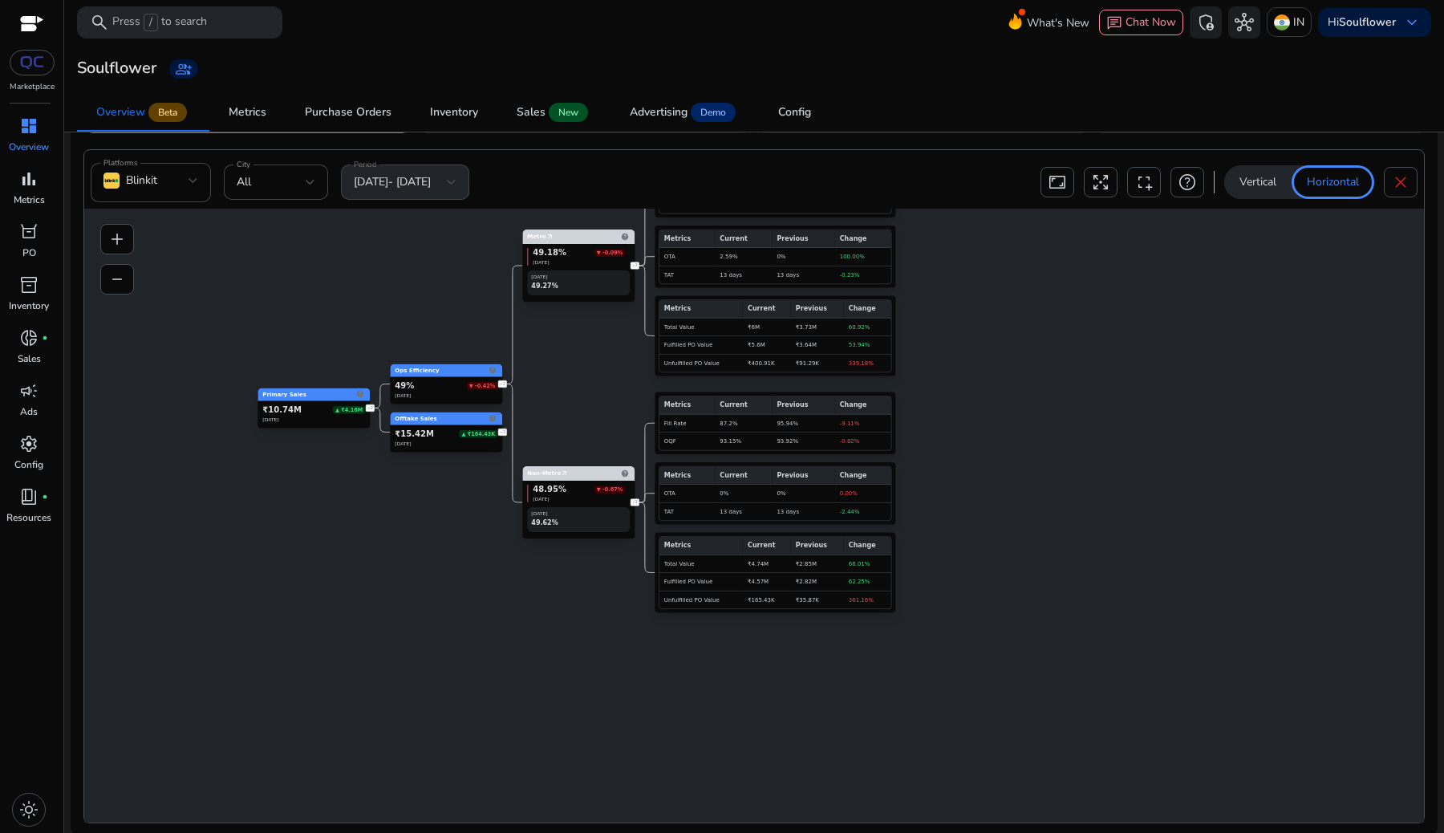
drag, startPoint x: 406, startPoint y: 728, endPoint x: 544, endPoint y: 355, distance: 397.8
click at [544, 355] on icon "Primary Sales help ₹10.74M ▲ ₹4.16M [DATE] 2 Ops Efficiency help 49% ▼ -0.42% […" at bounding box center [751, 585] width 1334 height 753
click at [506, 431] on foreignobject "3" at bounding box center [502, 432] width 16 height 16
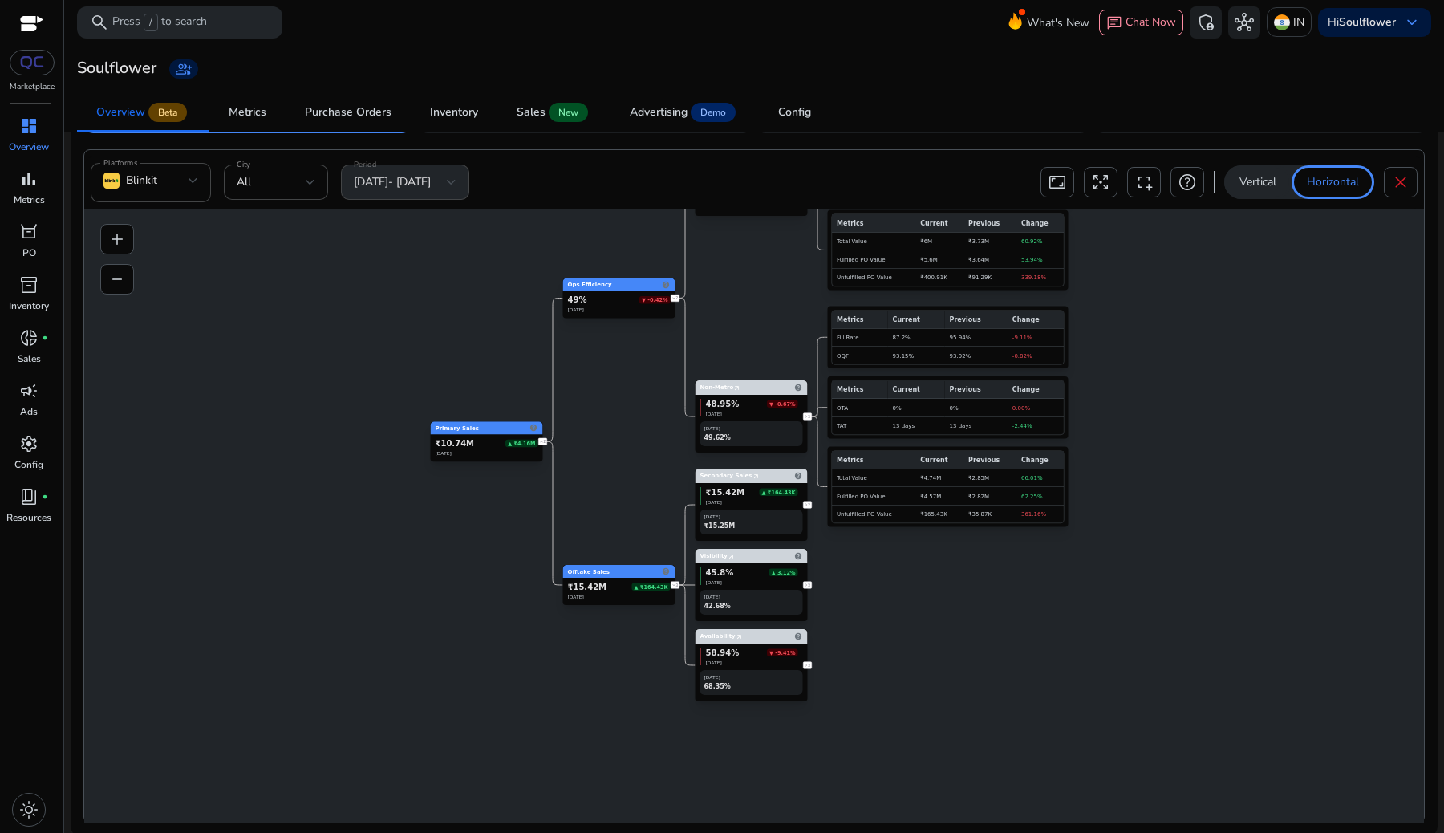
click at [810, 500] on foreignobject "2" at bounding box center [808, 505] width 16 height 16
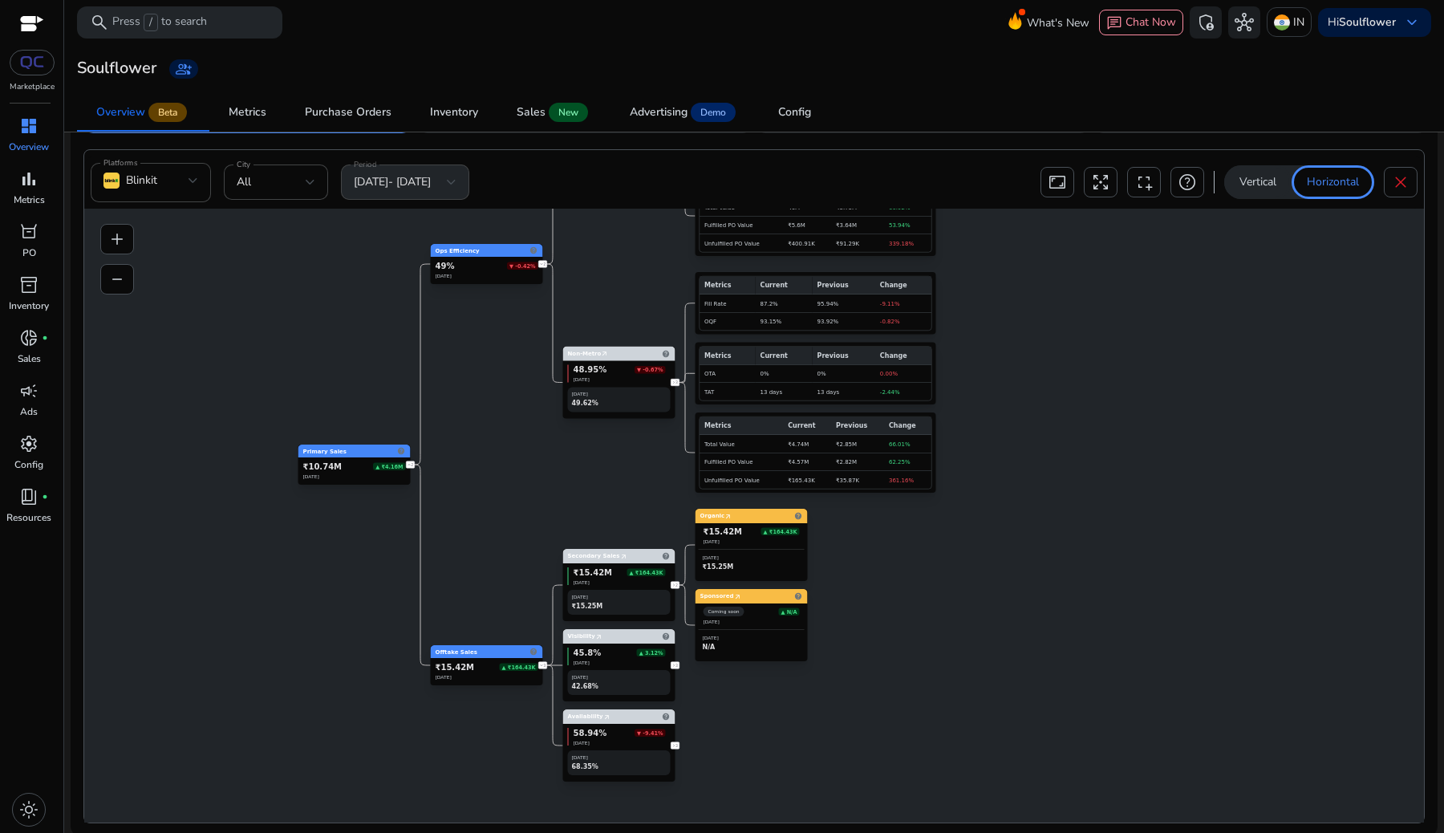
click at [680, 664] on foreignobject "3" at bounding box center [676, 665] width 16 height 16
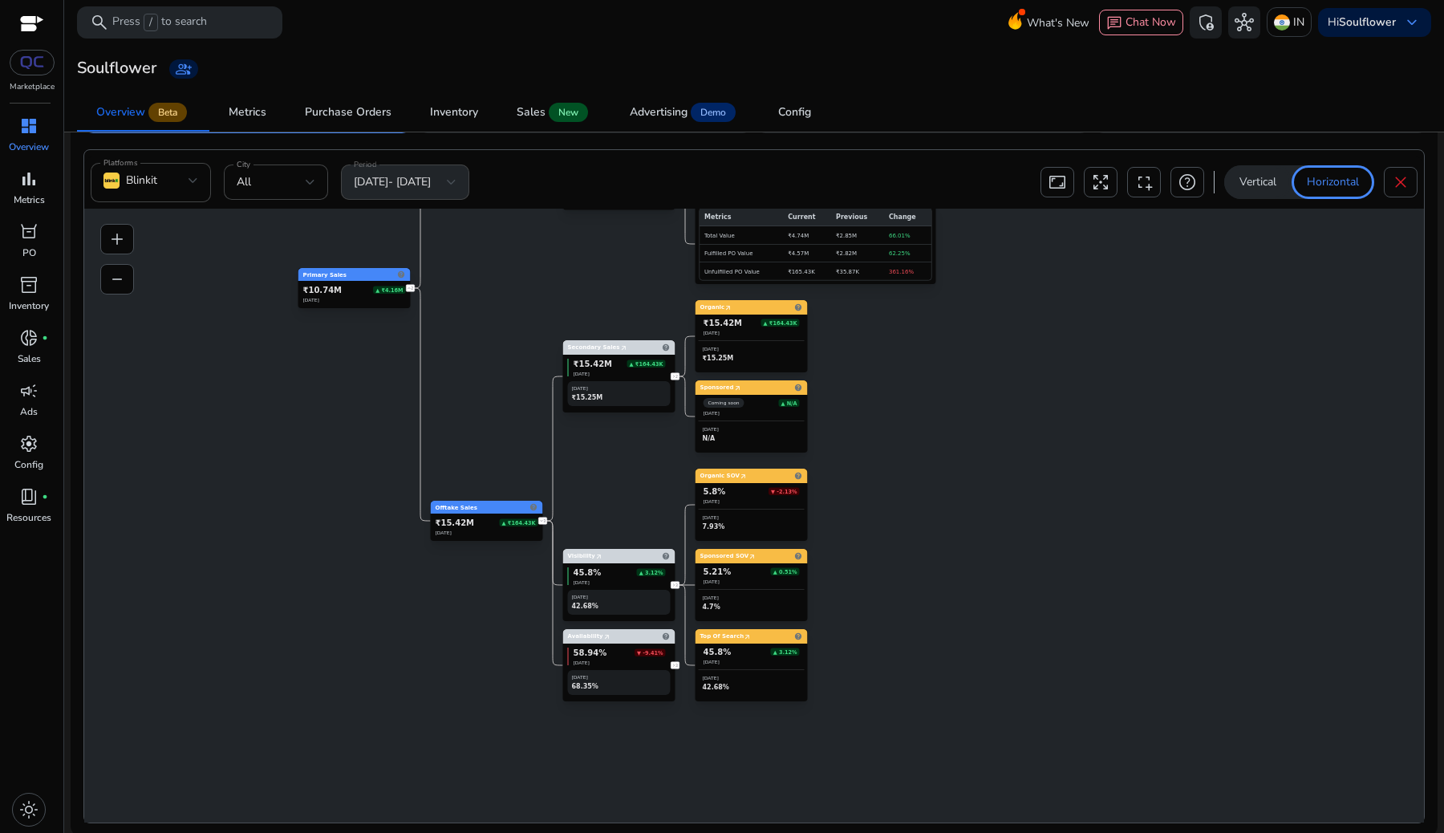
click at [678, 664] on foreignobject "3" at bounding box center [676, 665] width 16 height 16
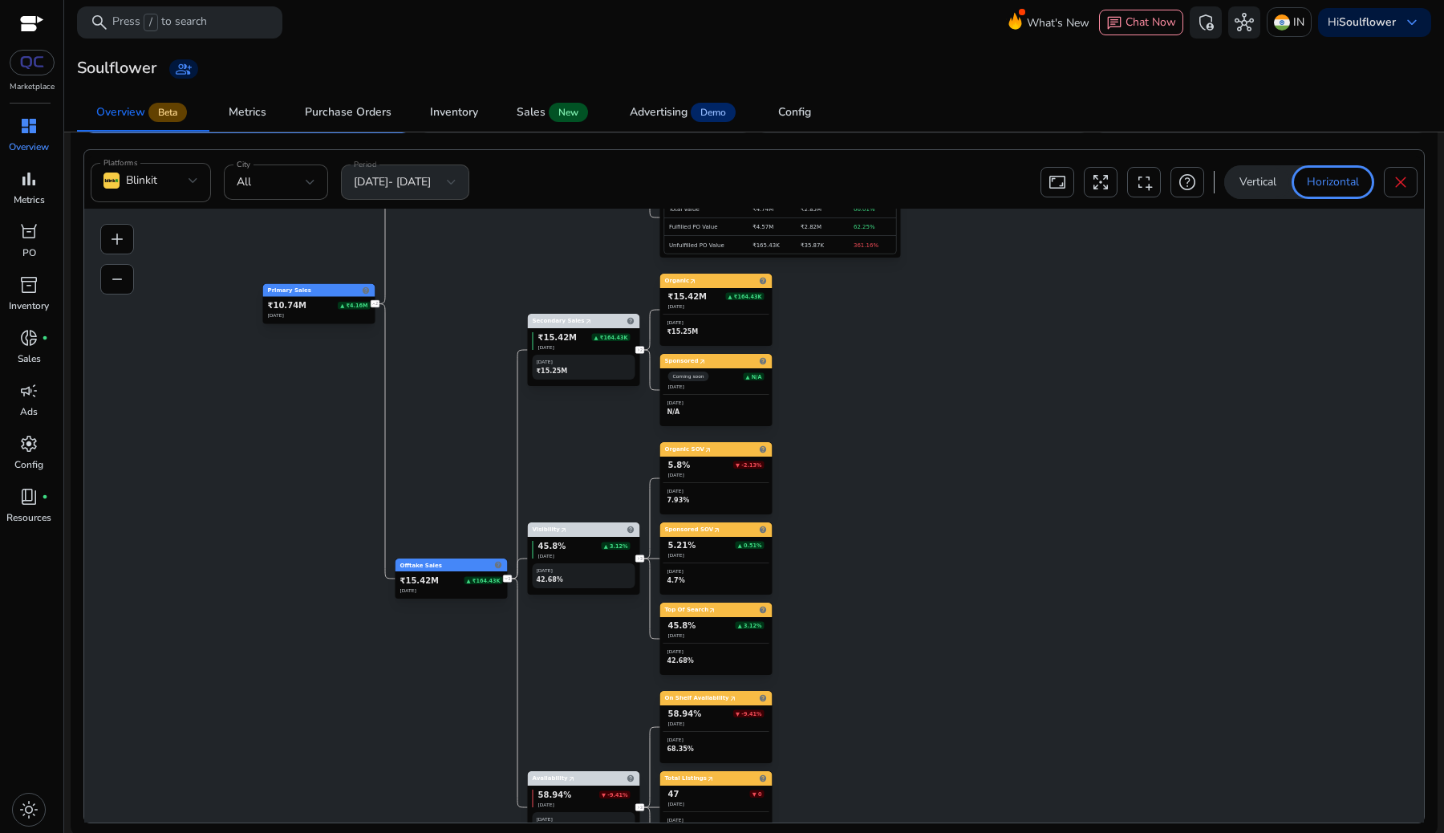
drag, startPoint x: 984, startPoint y: 377, endPoint x: 948, endPoint y: 599, distance: 225.0
click at [948, 599] on icon "Primary Sales help ₹10.74M ▲ ₹4.16M [DATE] 2 Ops Efficiency help 49% ▼ -0.42% […" at bounding box center [751, 585] width 1334 height 753
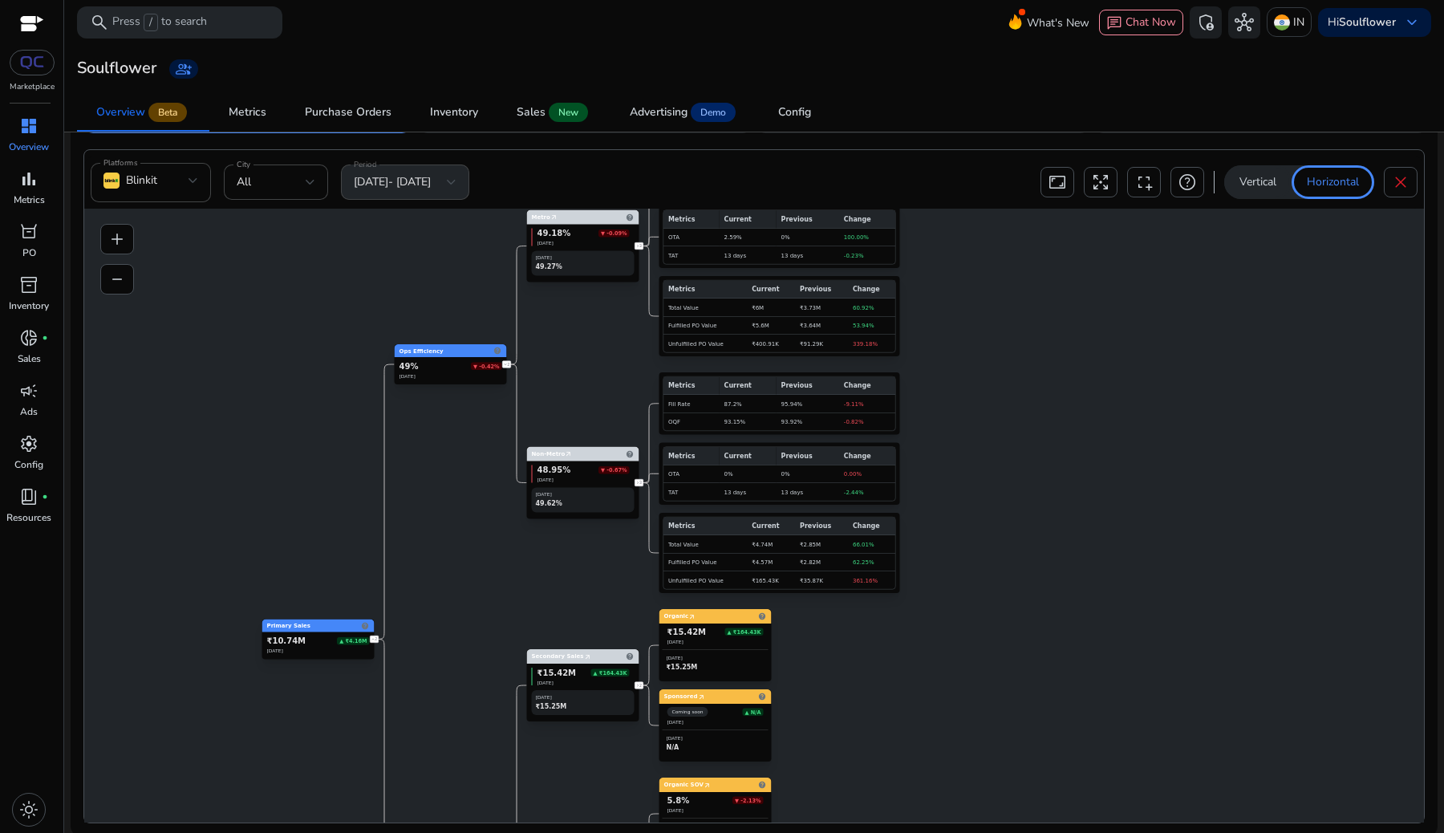
drag, startPoint x: 933, startPoint y: 438, endPoint x: 932, endPoint y: 773, distance: 335.4
click at [932, 773] on icon "Primary Sales help ₹10.74M ▲ ₹4.16M [DATE] 2 Ops Efficiency help 49% ▼ -0.42% […" at bounding box center [751, 585] width 1334 height 753
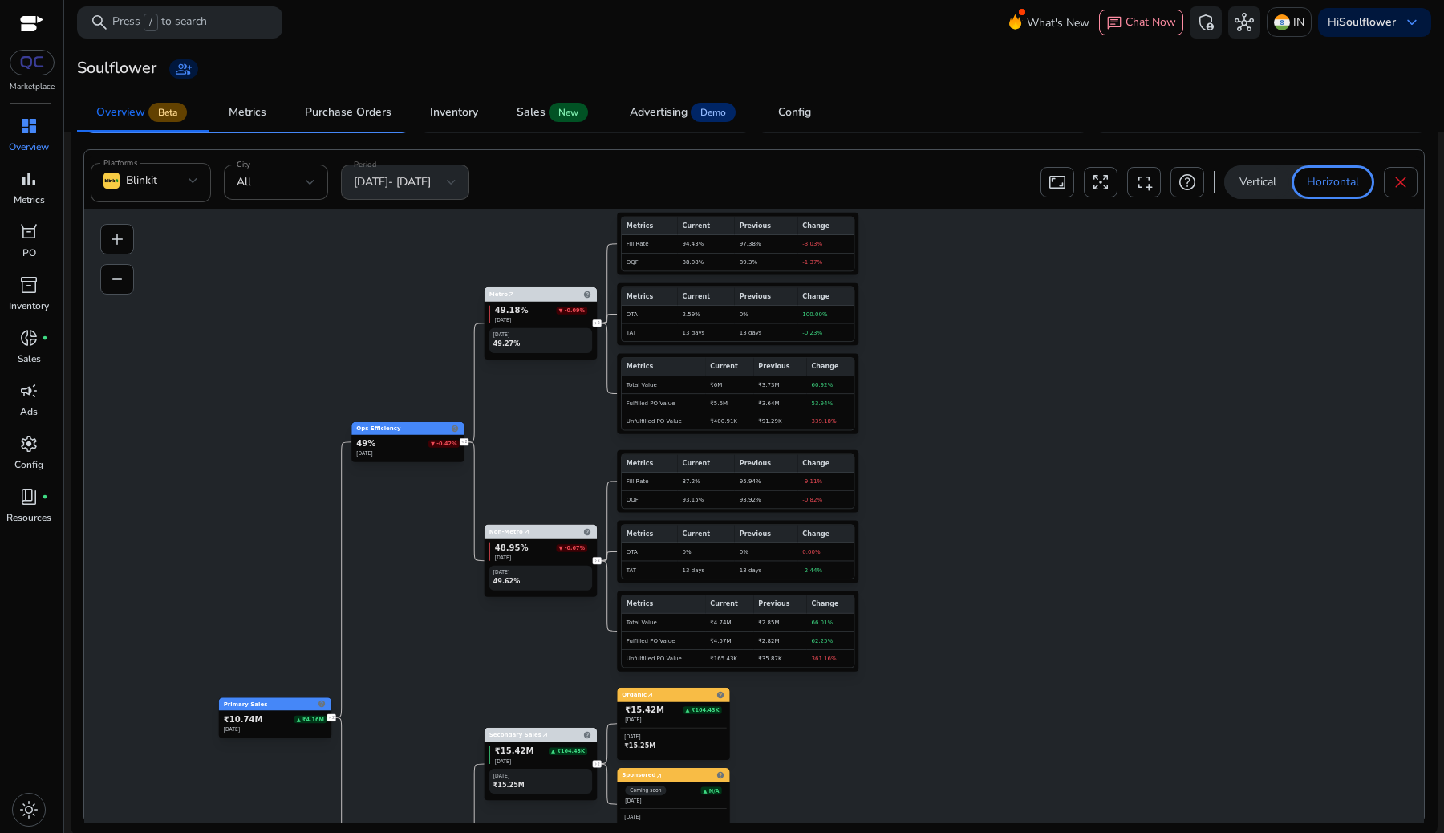
drag, startPoint x: 465, startPoint y: 426, endPoint x: 423, endPoint y: 504, distance: 88.7
click at [423, 504] on icon "Primary Sales help ₹10.74M ▲ ₹4.16M [DATE] 2 Ops Efficiency help 49% ▼ -0.42% […" at bounding box center [751, 585] width 1334 height 753
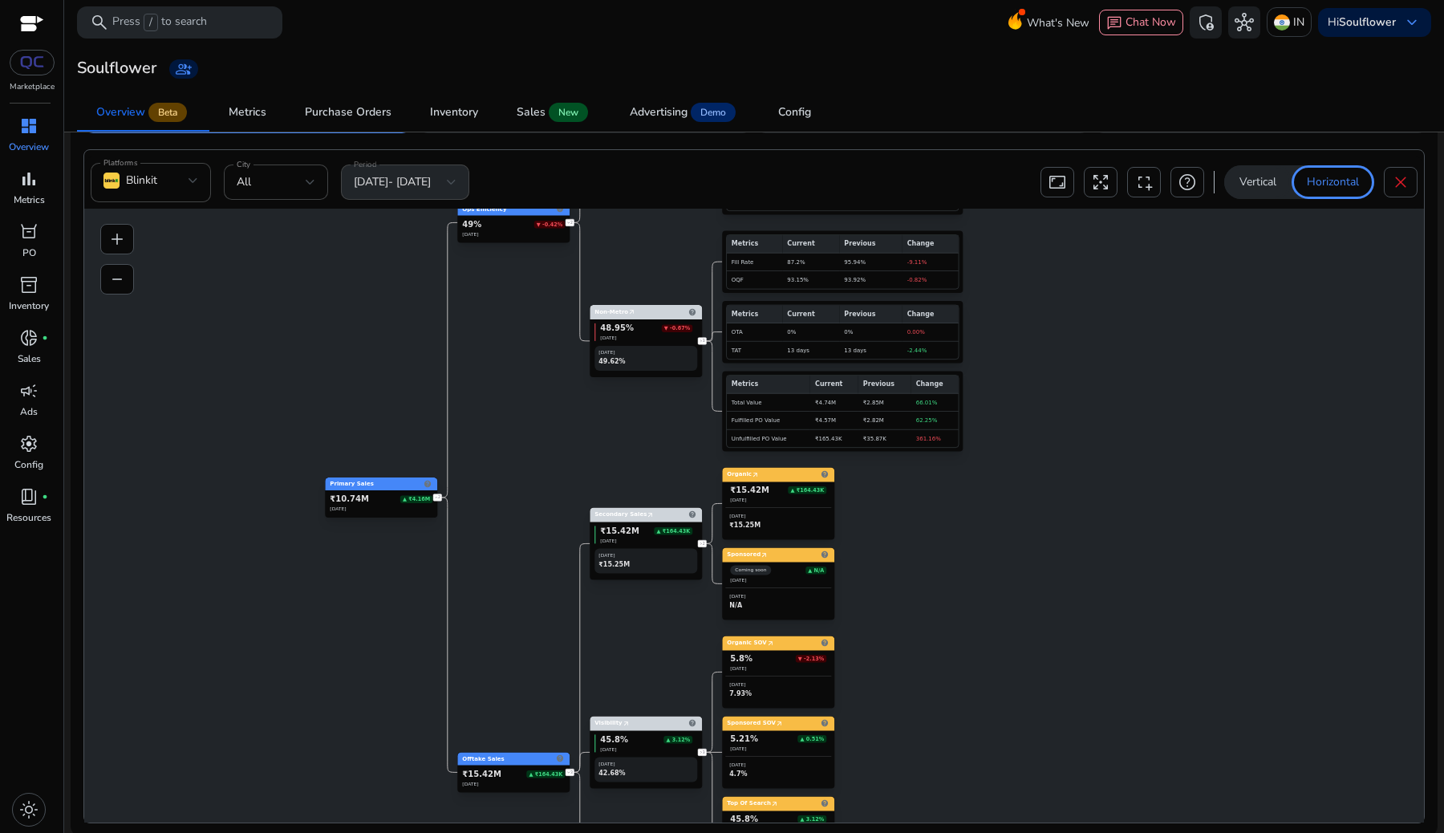
drag, startPoint x: 525, startPoint y: 416, endPoint x: 631, endPoint y: 197, distance: 243.3
click at [631, 197] on div "Platforms Blinkit City All Period [DATE]- [DATE] aspect_ratio arrows_output scr…" at bounding box center [754, 486] width 1340 height 672
click at [631, 197] on div "Platforms Blinkit City All Period [DATE]- [DATE] aspect_ratio arrows_output scr…" at bounding box center [754, 182] width 1340 height 52
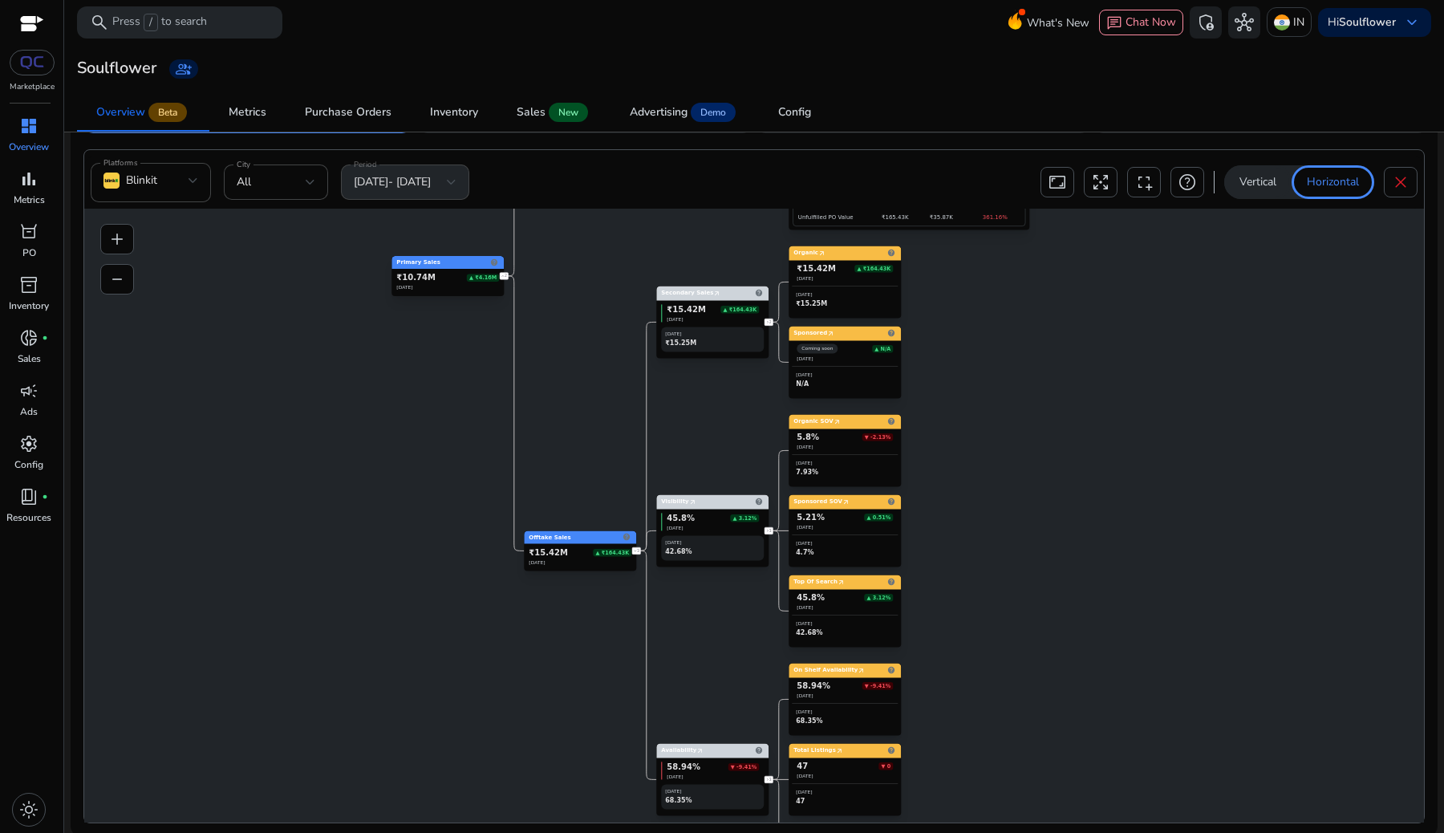
drag, startPoint x: 676, startPoint y: 668, endPoint x: 743, endPoint y: 447, distance: 230.5
click at [743, 446] on icon "Primary Sales help ₹10.74M ▲ ₹4.16M [DATE] 2 Ops Efficiency help 49% ▼ -0.42% […" at bounding box center [751, 585] width 1334 height 753
click at [537, 109] on div "Sales" at bounding box center [531, 112] width 29 height 11
